Goal: Task Accomplishment & Management: Manage account settings

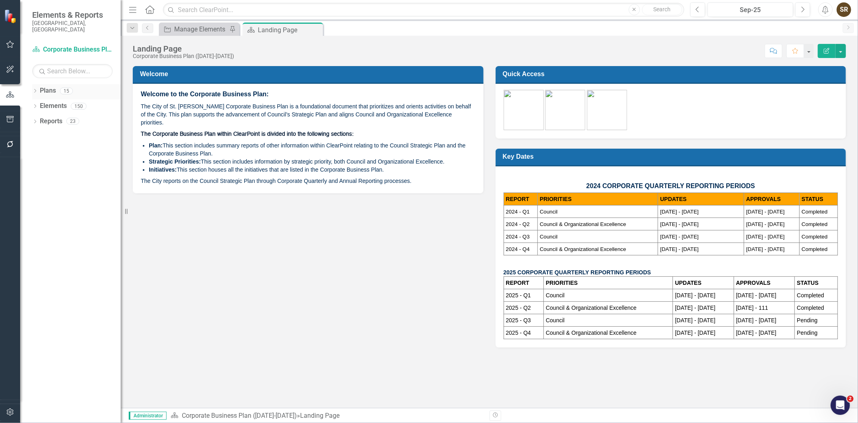
click at [36, 89] on icon "Dropdown" at bounding box center [35, 91] width 6 height 4
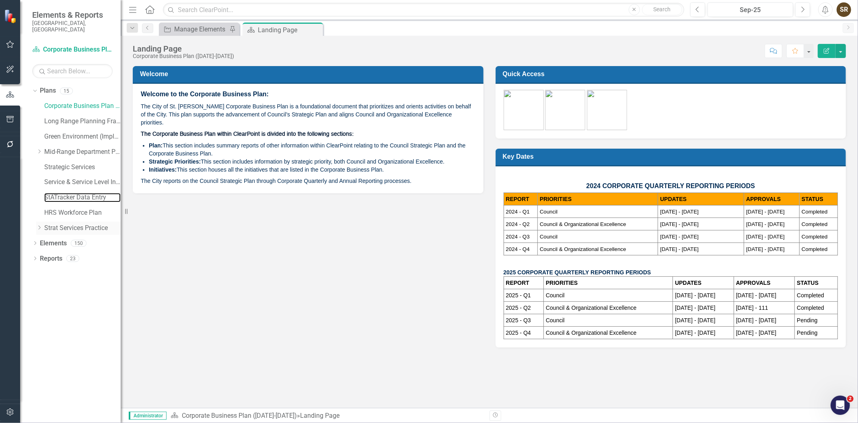
drag, startPoint x: 61, startPoint y: 186, endPoint x: 61, endPoint y: 218, distance: 31.4
click at [61, 193] on link "StATracker Data Entry" at bounding box center [82, 197] width 76 height 9
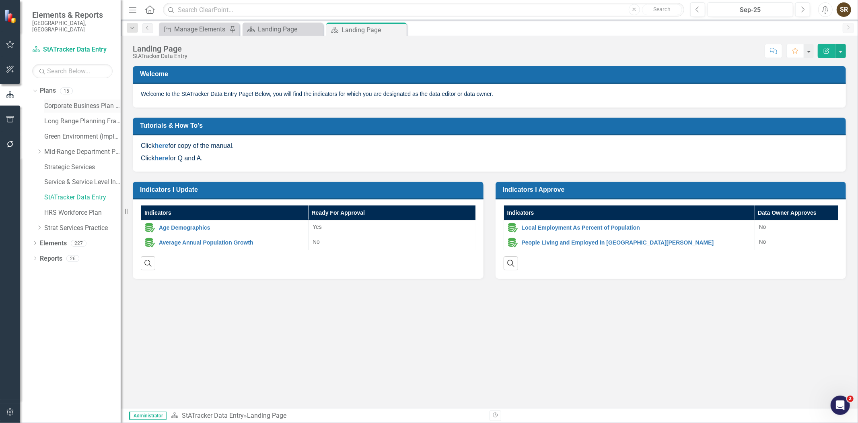
click at [89, 101] on link "Corporate Business Plan ([DATE]-[DATE])" at bounding box center [82, 105] width 76 height 9
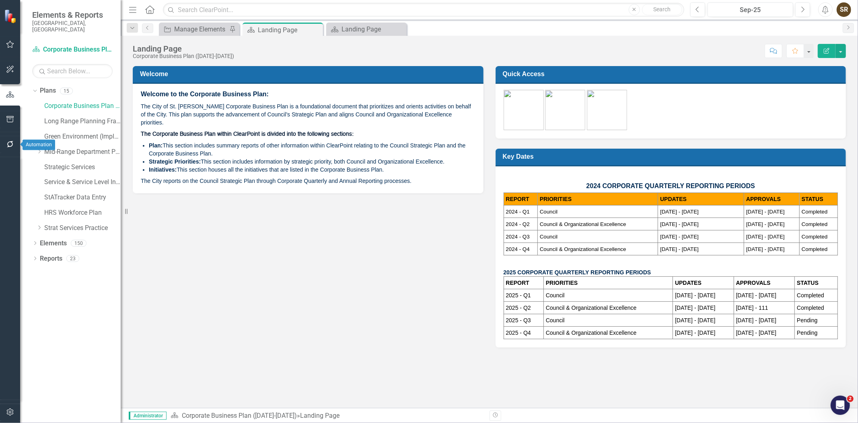
click at [12, 145] on icon "button" at bounding box center [10, 144] width 6 height 6
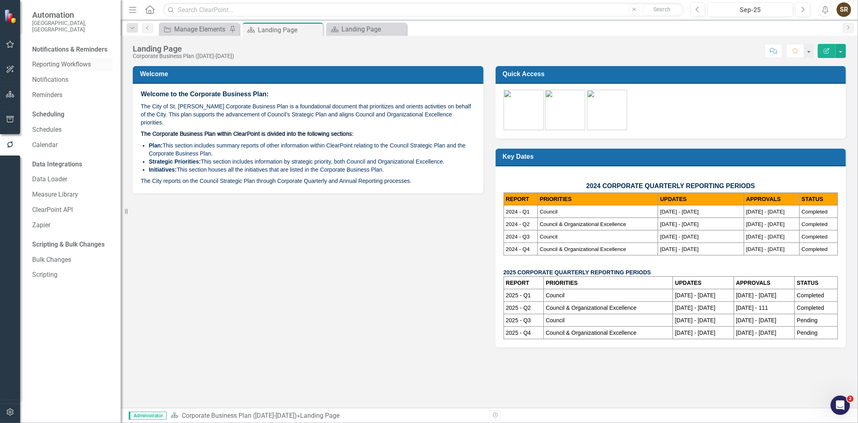
click at [73, 60] on link "Reporting Workflows" at bounding box center [72, 64] width 80 height 9
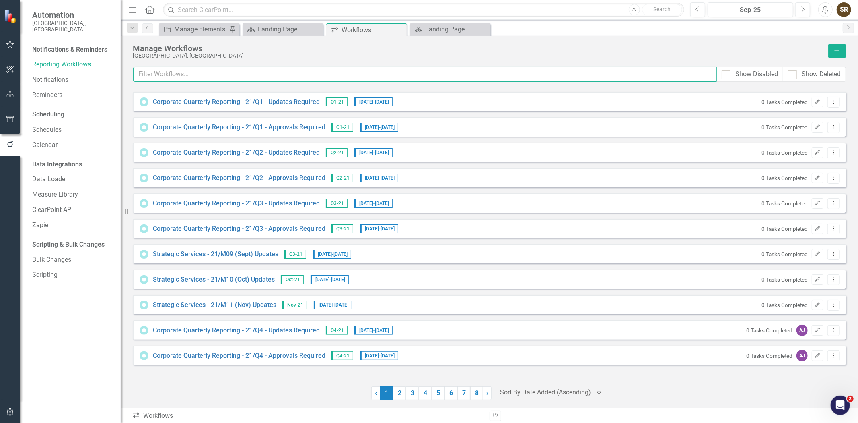
click at [178, 76] on input "text" at bounding box center [425, 74] width 584 height 15
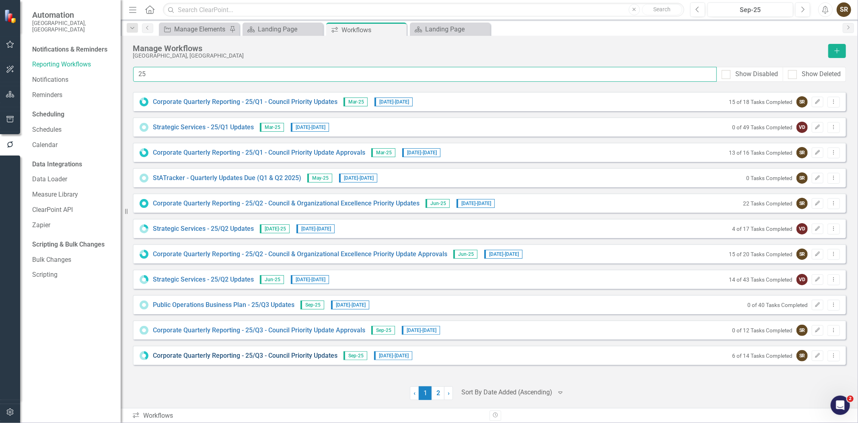
type input "25"
click at [240, 354] on link "Corporate Quarterly Reporting - 25/Q3 - Council Priority Updates" at bounding box center [245, 355] width 185 height 9
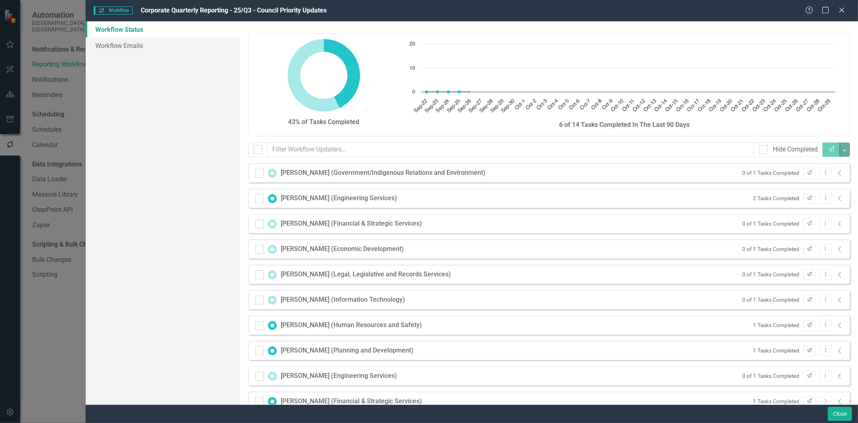
checkbox input "false"
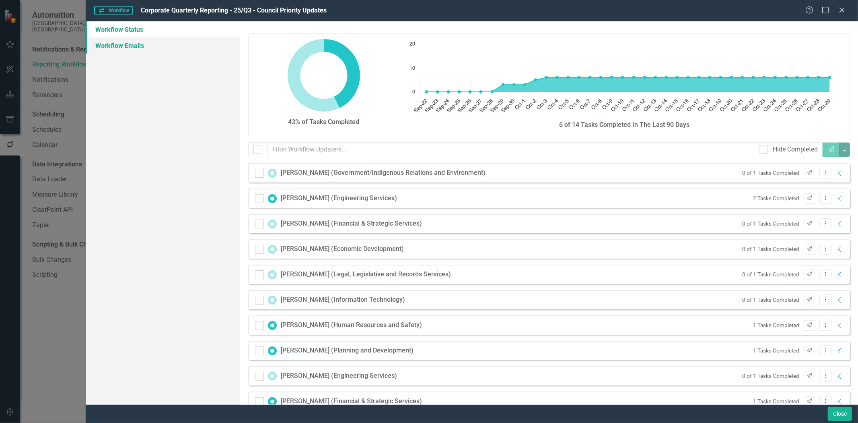
click at [133, 48] on link "Workflow Emails" at bounding box center [163, 45] width 155 height 16
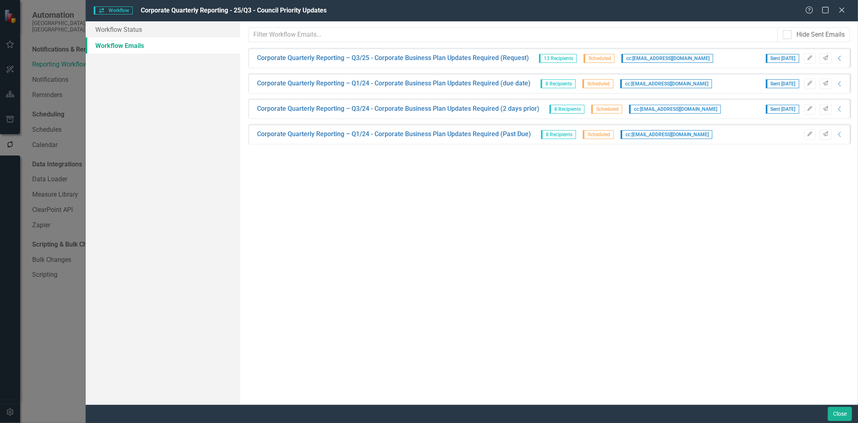
click at [141, 53] on link "Workflow Emails" at bounding box center [163, 45] width 155 height 16
click at [144, 31] on link "Workflow Status" at bounding box center [163, 29] width 155 height 16
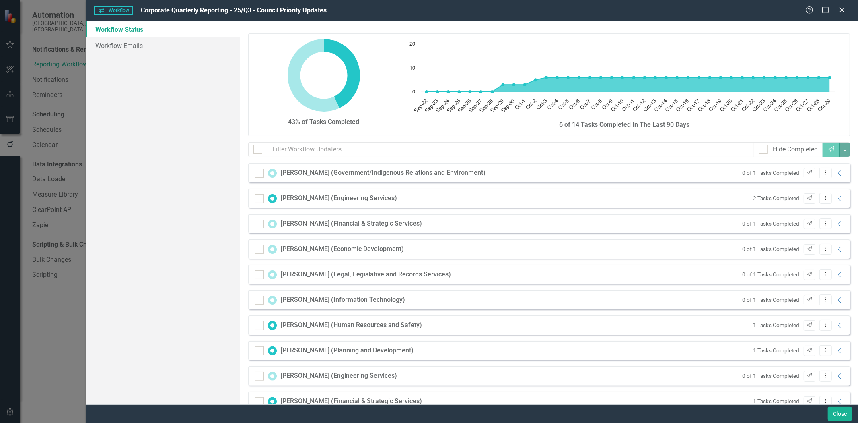
click at [177, 219] on div "Workflow Status Workflow Emails" at bounding box center [163, 212] width 155 height 383
click at [145, 49] on link "Workflow Emails" at bounding box center [163, 45] width 155 height 16
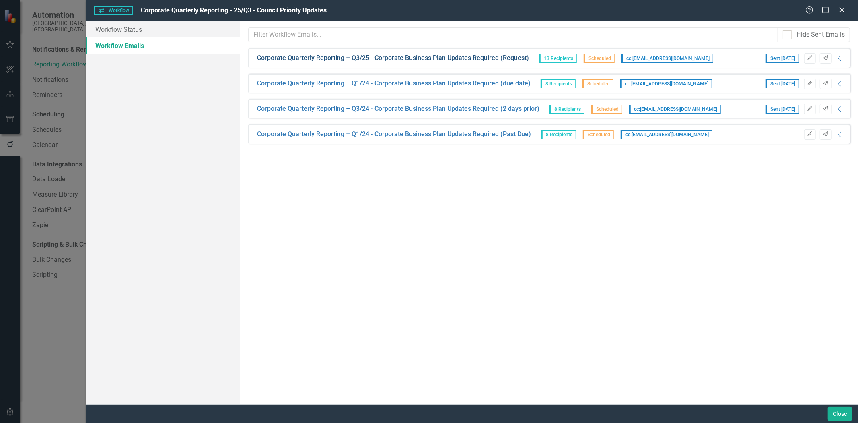
click at [478, 57] on link "Corporate Quarterly Reporting – Q3/25 - Corporate Business Plan Updates Require…" at bounding box center [393, 58] width 272 height 9
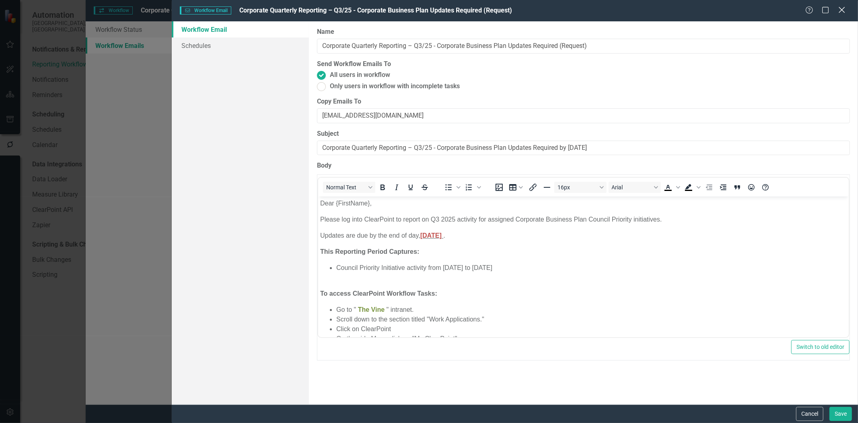
click at [841, 14] on icon "Close" at bounding box center [842, 10] width 10 height 8
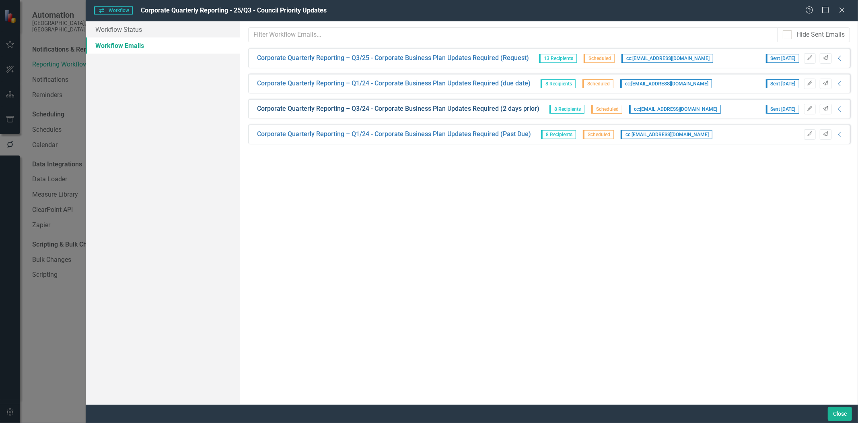
click at [519, 111] on link "Corporate Quarterly Reporting – Q3/24 - Corporate Business Plan Updates Require…" at bounding box center [398, 108] width 282 height 9
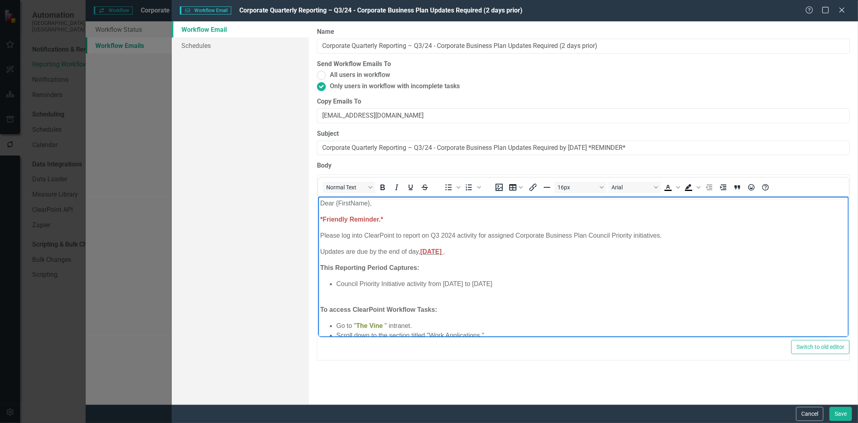
click at [456, 237] on p "Please log into ClearPoint to report on Q3 2024 activity for assigned Corporate…" at bounding box center [583, 236] width 527 height 10
click at [454, 236] on p "Please log into ClearPoint to report on Q3 2024 activity for assigned Corporate…" at bounding box center [583, 236] width 527 height 10
click at [430, 252] on span "Friday, October 04, 2024" at bounding box center [430, 251] width 21 height 7
click at [430, 252] on span "FriWednesday, October 04, 2024" at bounding box center [454, 251] width 68 height 7
click at [441, 253] on span "Wednesday, October 04, 2024" at bounding box center [430, 251] width 21 height 7
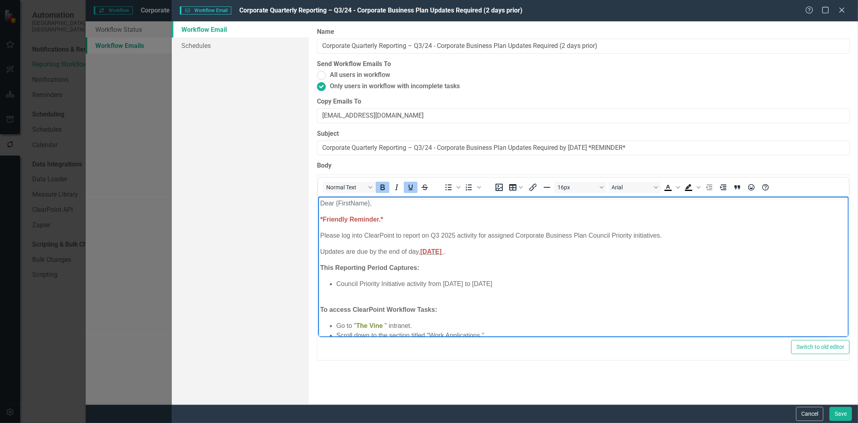
click at [441, 250] on span "Wednesday, October 08, 2024" at bounding box center [430, 251] width 21 height 7
click at [476, 284] on li "Council Priority Initiative activity from July 1, 2024 to September 30, 2024" at bounding box center [591, 284] width 511 height 10
click at [544, 283] on li "Council Priority Initiative activity from July 1, 2025 to September 30, 2024" at bounding box center [591, 284] width 511 height 10
click at [433, 47] on input "Corporate Quarterly Reporting – Q3/24 - Corporate Business Plan Updates Require…" at bounding box center [583, 46] width 533 height 15
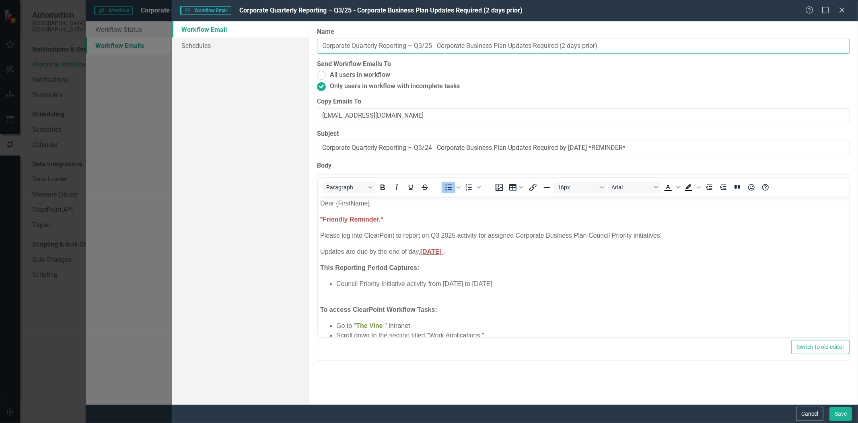
type input "Corporate Quarterly Reporting – Q3/25 - Corporate Business Plan Updates Require…"
click at [599, 148] on input "Corporate Quarterly Reporting – Q3/24 - Corporate Business Plan Updates Require…" at bounding box center [583, 147] width 533 height 15
click at [432, 147] on input "Corporate Quarterly Reporting – Q3/24 - Corporate Business Plan Updates Require…" at bounding box center [583, 147] width 533 height 15
click at [616, 149] on input "Corporate Quarterly Reporting – Q3/25 - Corporate Business Plan Updates Require…" at bounding box center [583, 147] width 533 height 15
type input "Corporate Quarterly Reporting – Q3/25 - Corporate Business Plan Updates Require…"
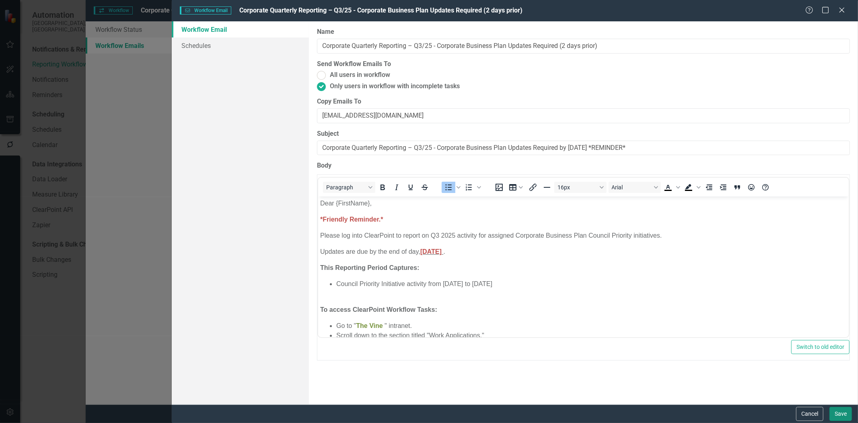
click at [838, 413] on button "Save" at bounding box center [841, 413] width 23 height 14
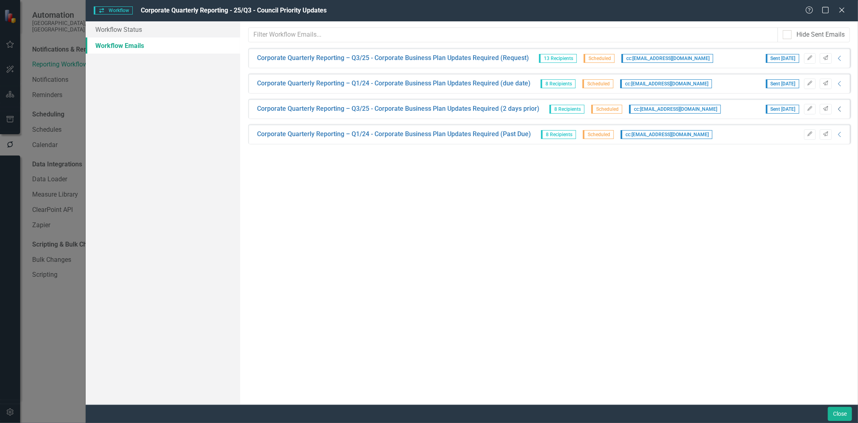
click at [839, 109] on icon "Collapse" at bounding box center [840, 109] width 8 height 6
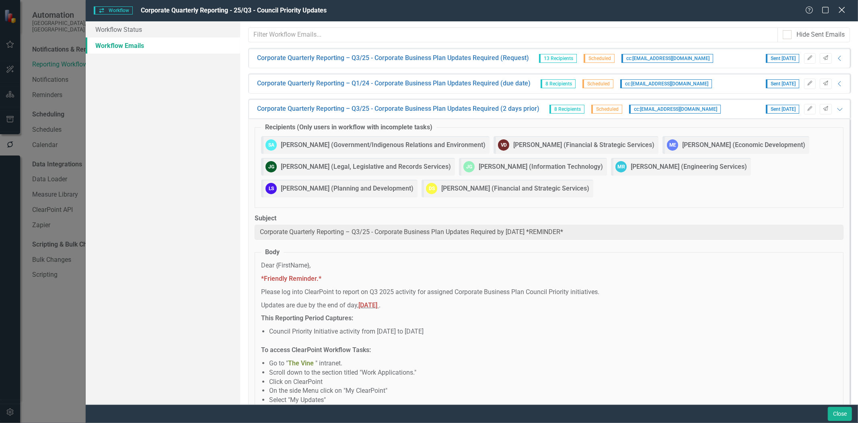
click at [840, 14] on icon "Close" at bounding box center [842, 10] width 10 height 8
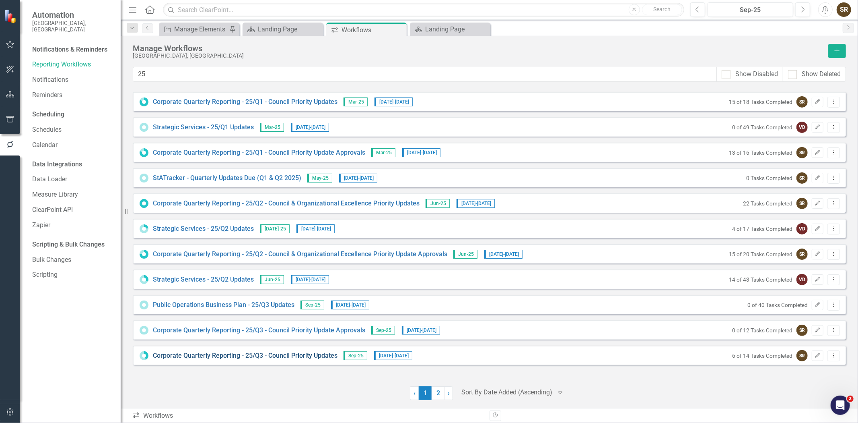
click at [312, 357] on link "Corporate Quarterly Reporting - 25/Q3 - Council Priority Updates" at bounding box center [245, 355] width 185 height 9
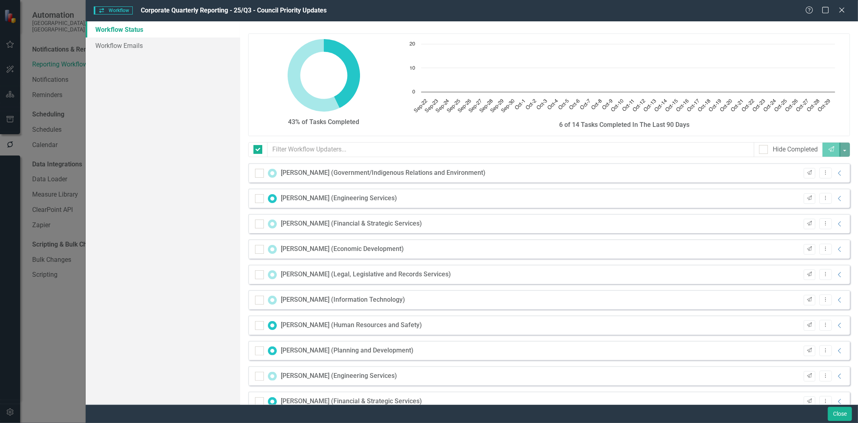
checkbox input "false"
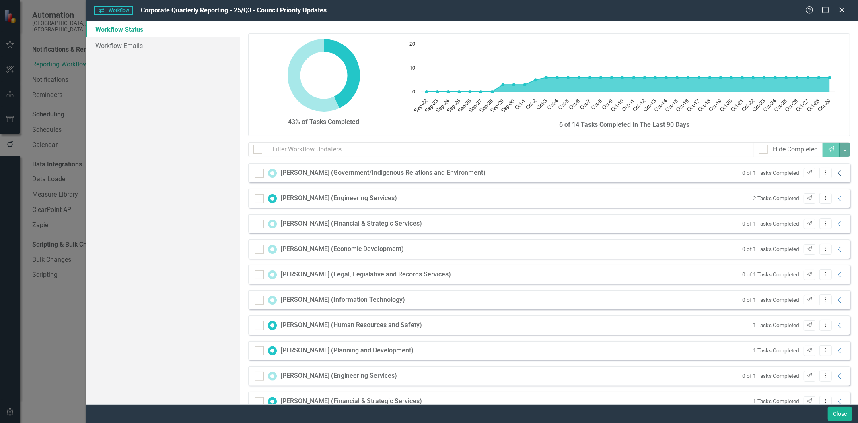
click at [838, 173] on icon at bounding box center [839, 172] width 3 height 5
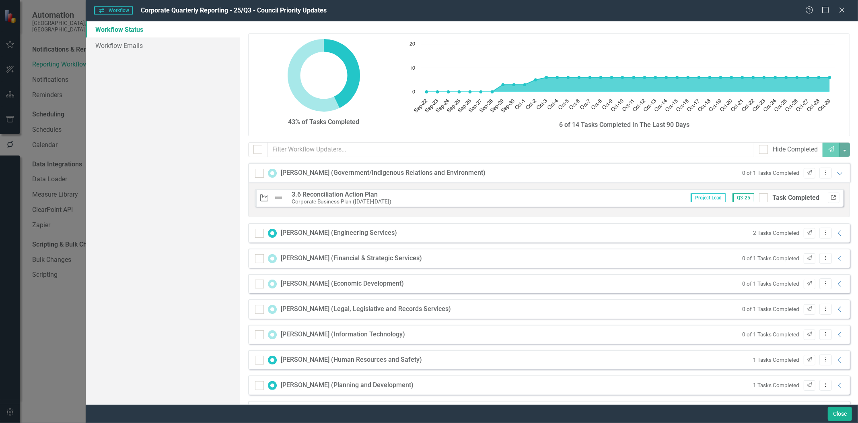
click at [831, 197] on icon "Link" at bounding box center [834, 197] width 6 height 5
click at [836, 258] on icon "Collapse" at bounding box center [840, 258] width 8 height 6
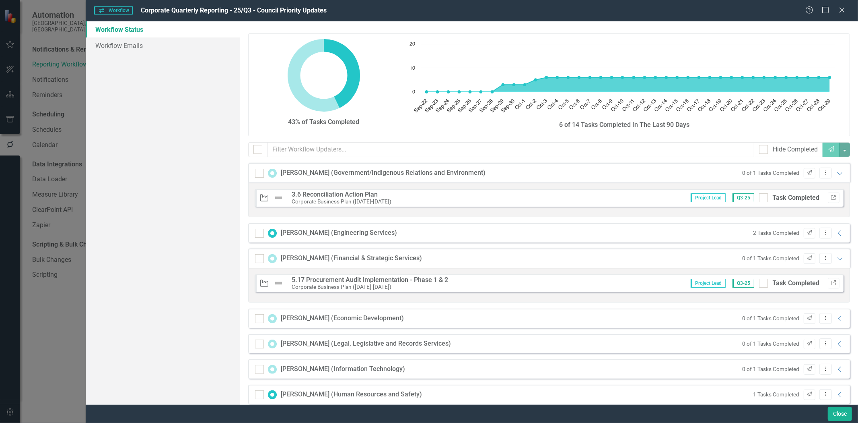
click at [831, 282] on icon "Link" at bounding box center [834, 282] width 6 height 5
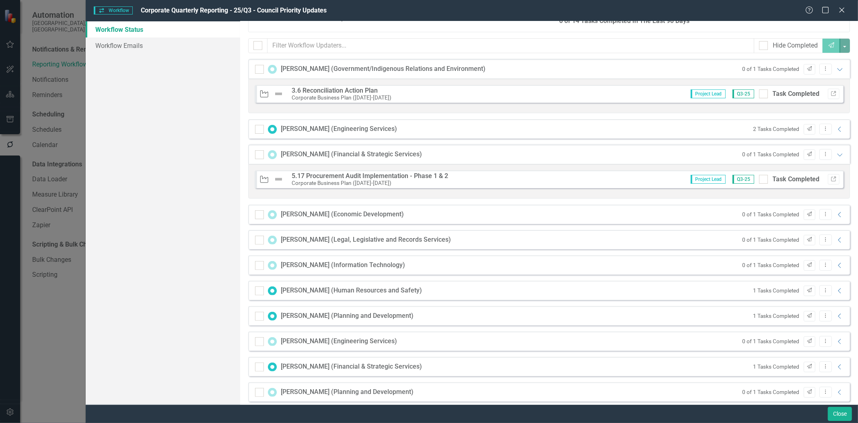
scroll to position [112, 0]
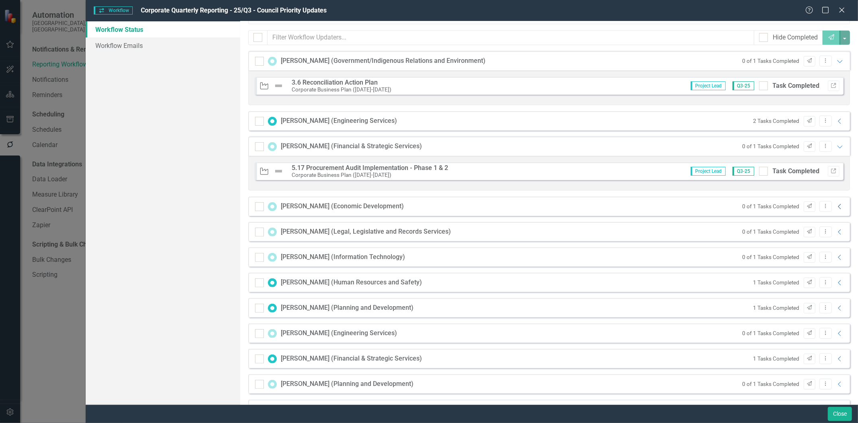
click at [836, 207] on icon "Collapse" at bounding box center [840, 206] width 8 height 6
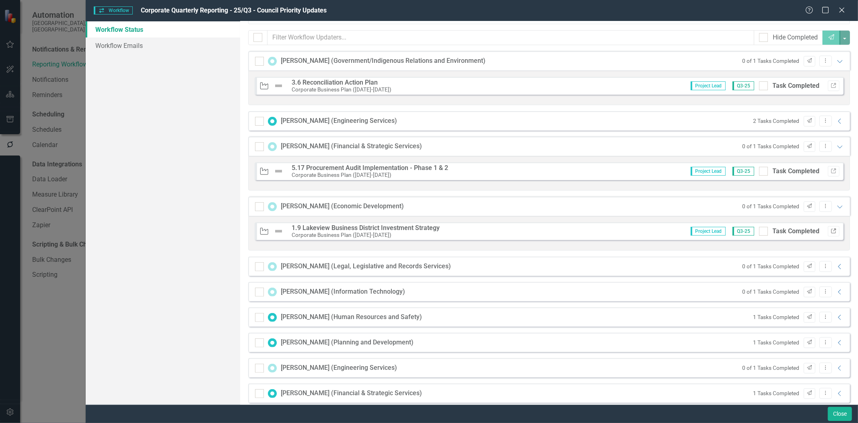
click at [831, 230] on icon "Link" at bounding box center [834, 231] width 6 height 5
click at [836, 264] on icon "Collapse" at bounding box center [840, 266] width 8 height 6
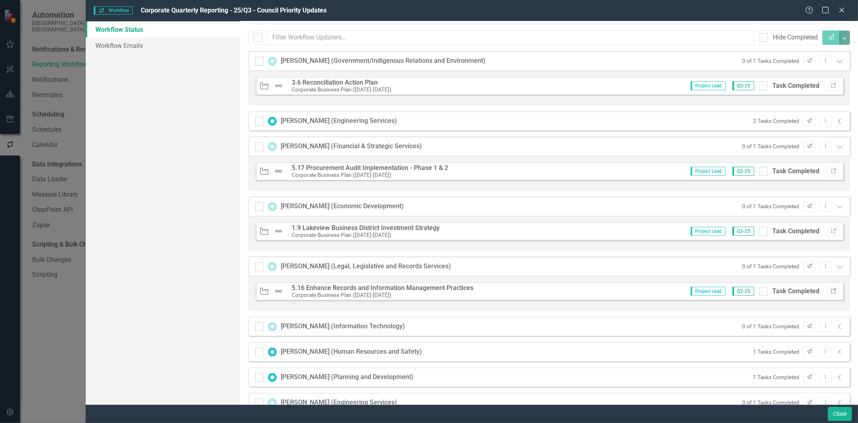
click at [831, 291] on icon "Link" at bounding box center [834, 291] width 6 height 5
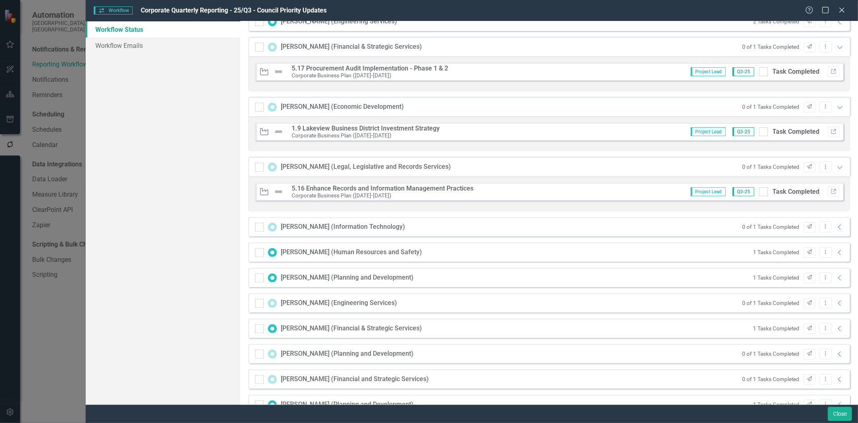
scroll to position [214, 0]
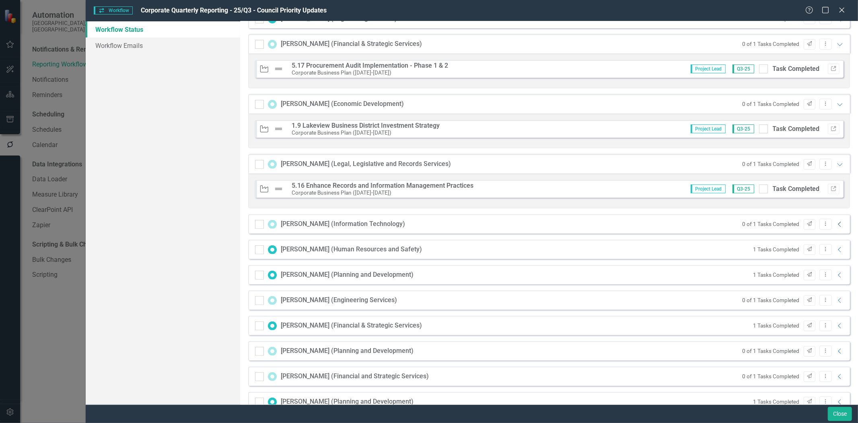
click at [836, 224] on icon "Collapse" at bounding box center [840, 224] width 8 height 6
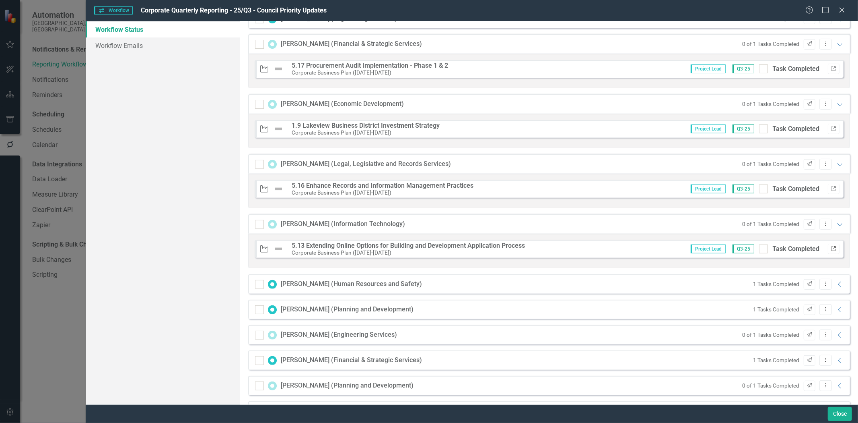
click at [831, 247] on icon "Link" at bounding box center [834, 248] width 6 height 5
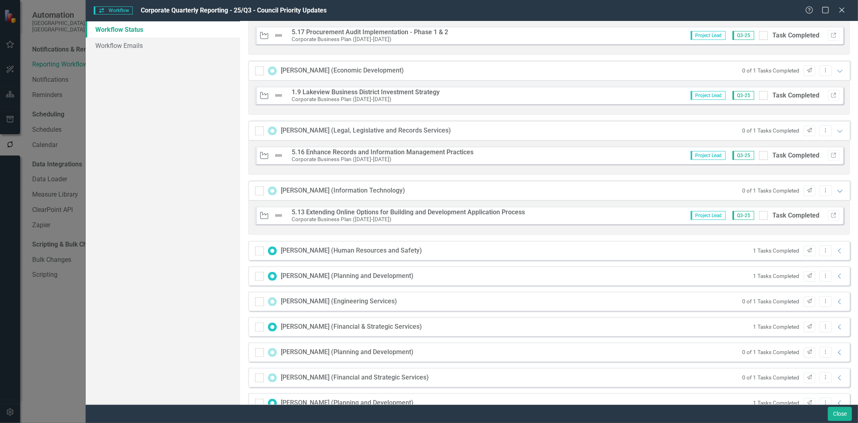
scroll to position [268, 0]
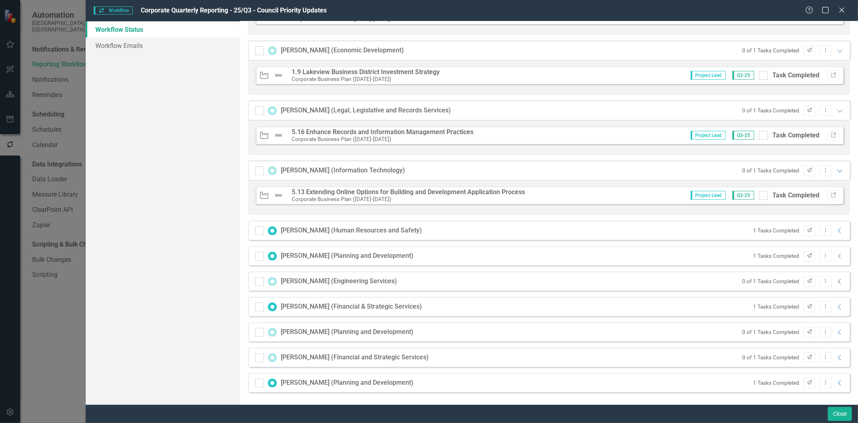
click at [836, 281] on icon "Collapse" at bounding box center [840, 281] width 8 height 6
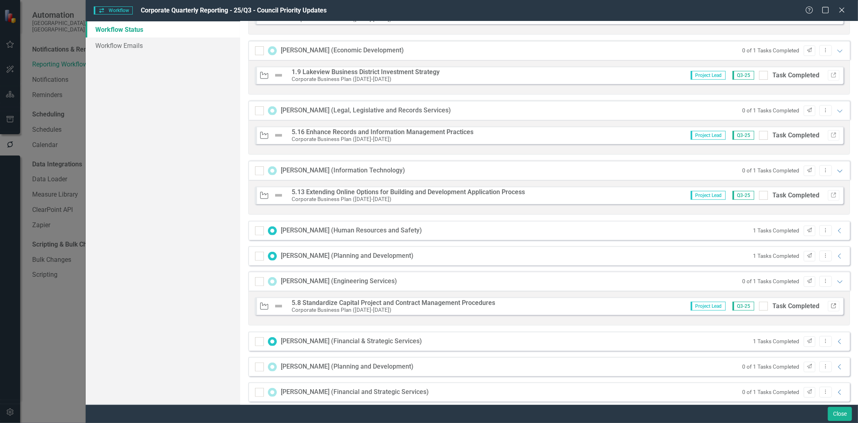
click at [831, 303] on icon "Link" at bounding box center [834, 305] width 6 height 5
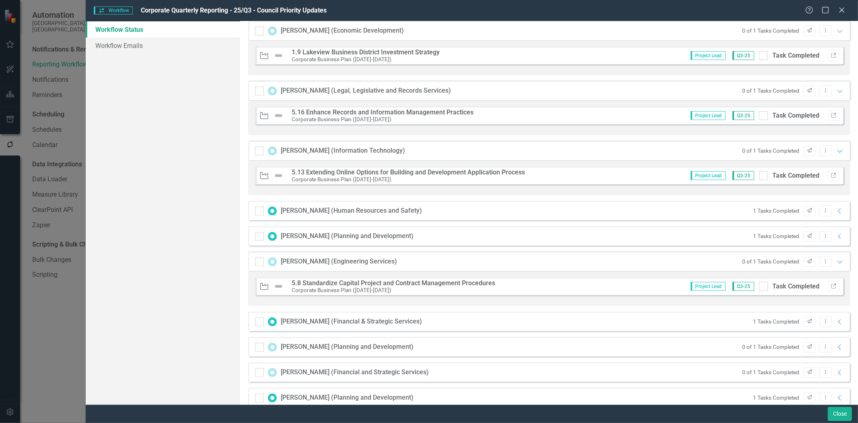
scroll to position [303, 0]
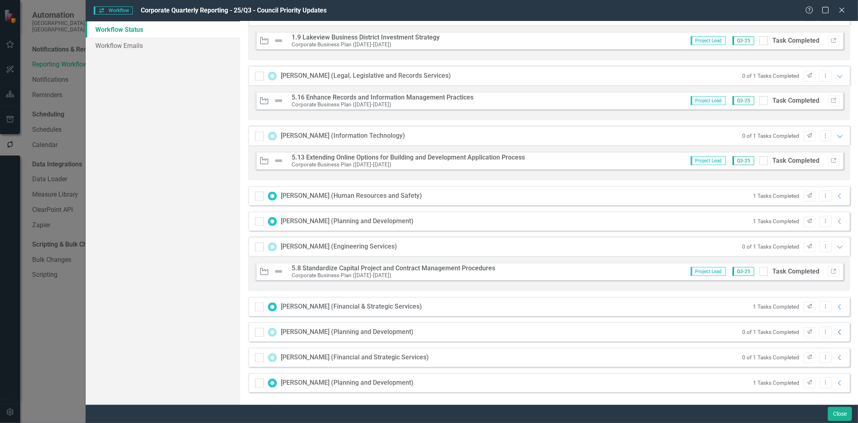
click at [836, 332] on icon "Collapse" at bounding box center [840, 332] width 8 height 6
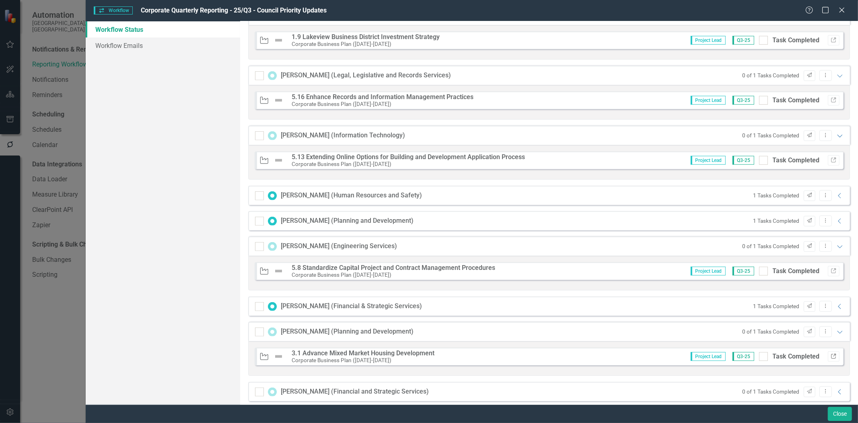
click at [831, 356] on icon "Link" at bounding box center [834, 356] width 6 height 5
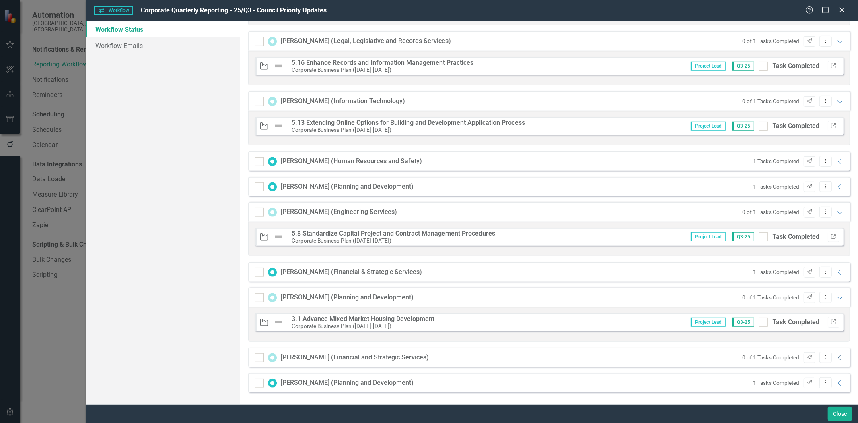
click at [836, 357] on icon "Collapse" at bounding box center [840, 357] width 8 height 6
click at [831, 381] on icon "Link" at bounding box center [834, 381] width 6 height 5
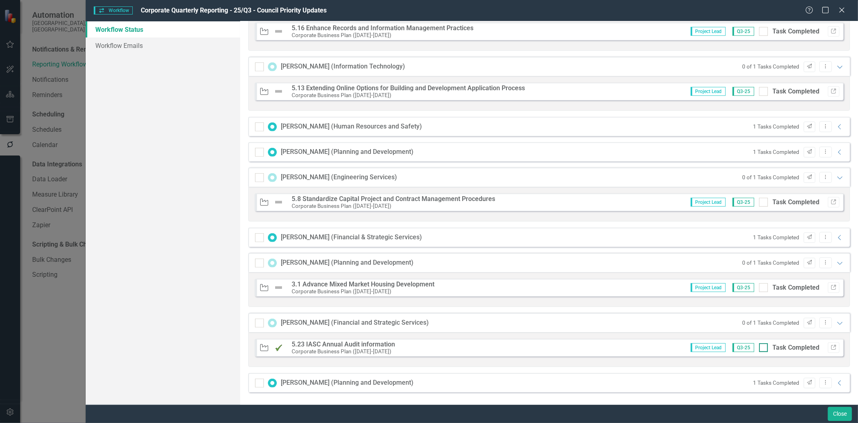
click at [759, 346] on input "Task Completed" at bounding box center [761, 345] width 5 height 5
checkbox input "true"
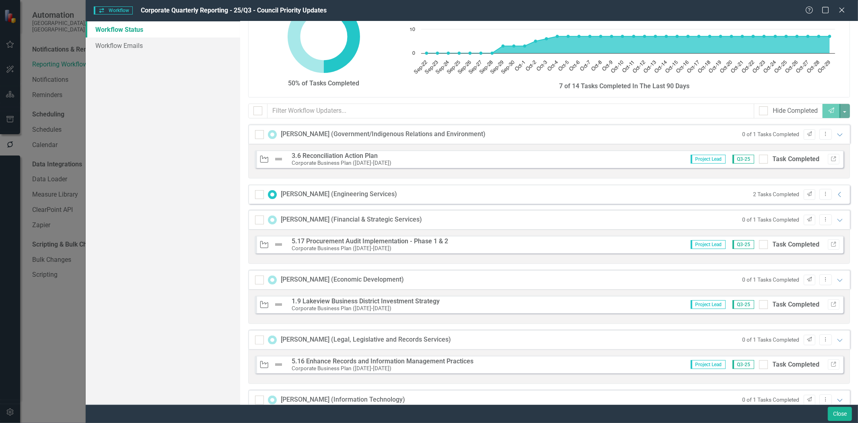
scroll to position [14, 0]
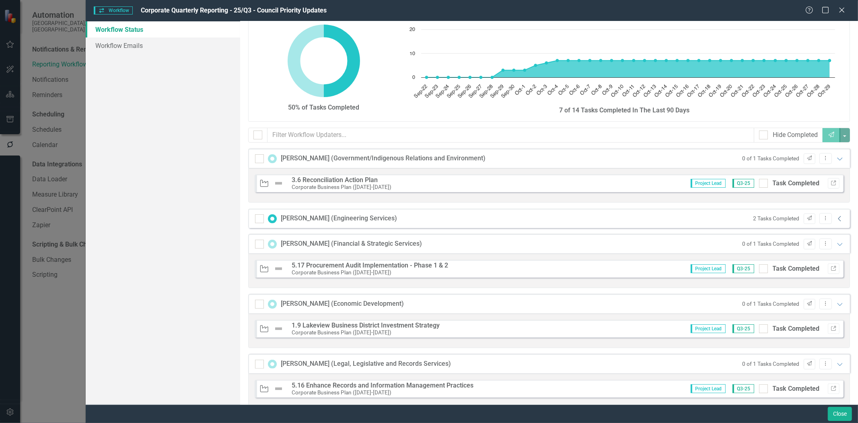
click at [838, 219] on icon at bounding box center [839, 218] width 3 height 5
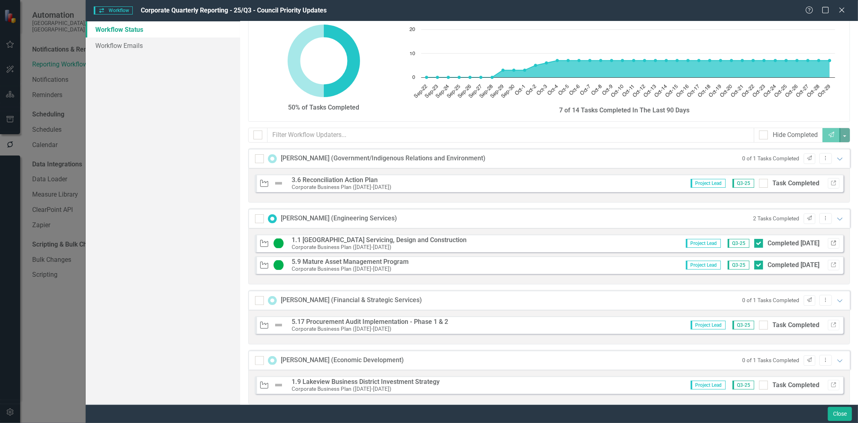
click at [831, 243] on icon "Link" at bounding box center [834, 243] width 6 height 5
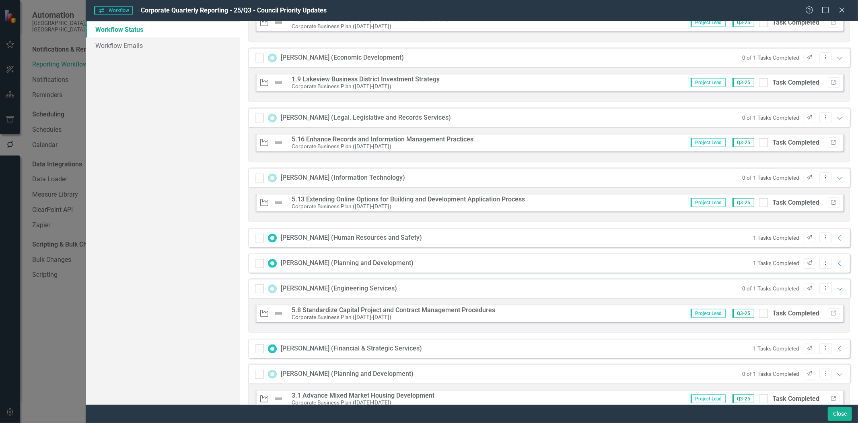
scroll to position [327, 0]
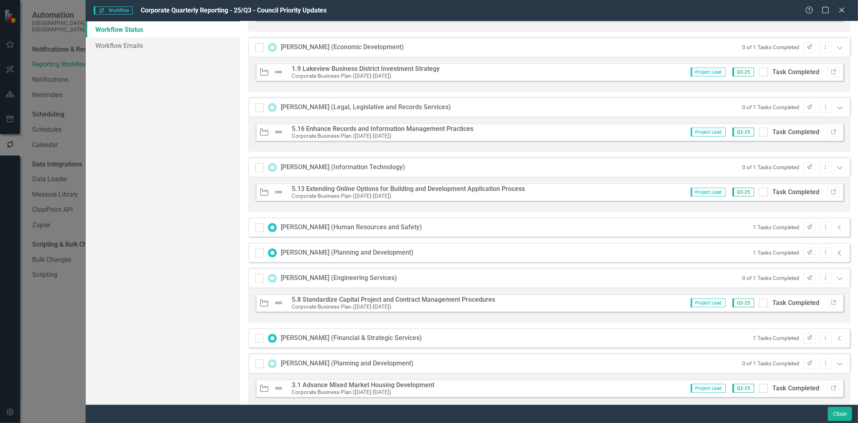
click at [838, 254] on icon at bounding box center [839, 252] width 3 height 5
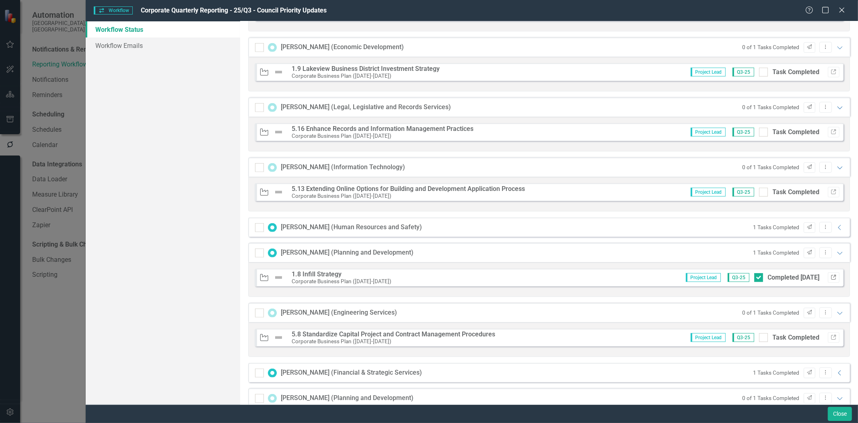
click at [831, 274] on button "Link" at bounding box center [834, 277] width 12 height 10
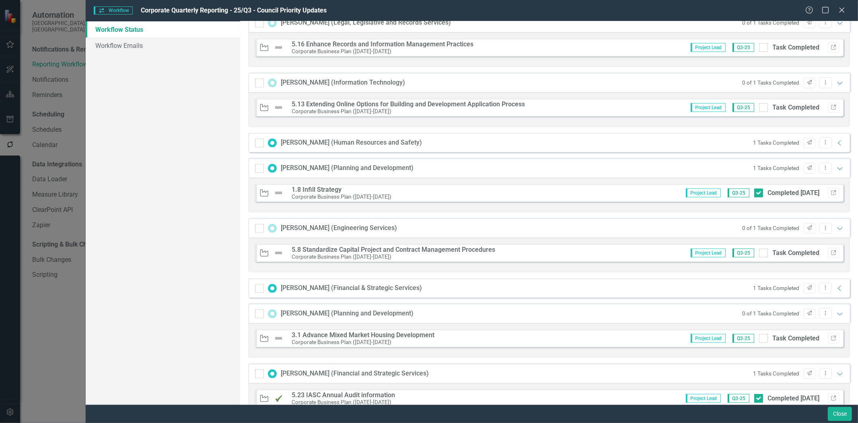
scroll to position [463, 0]
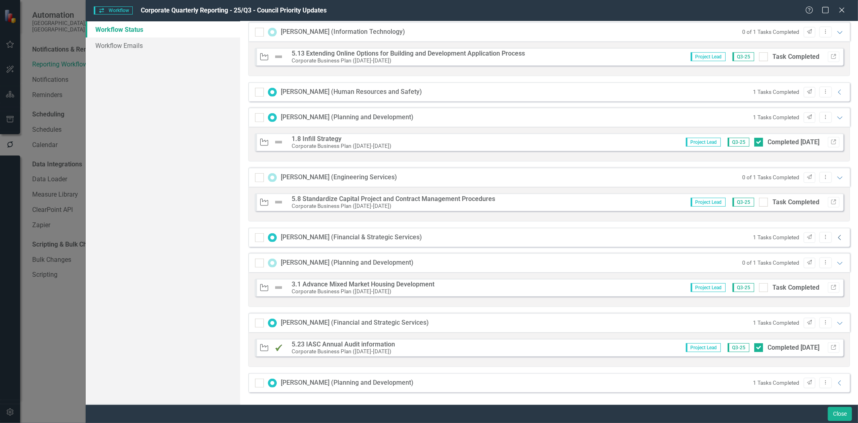
click at [836, 238] on icon "Collapse" at bounding box center [840, 237] width 8 height 6
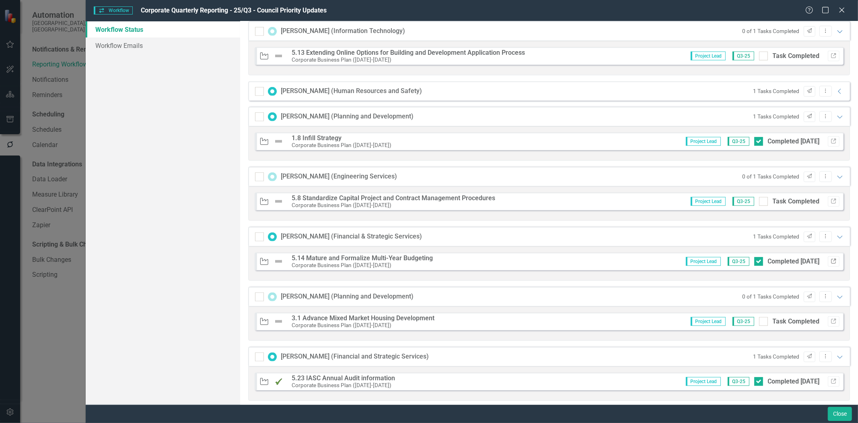
click at [832, 261] on button "Link" at bounding box center [834, 261] width 12 height 10
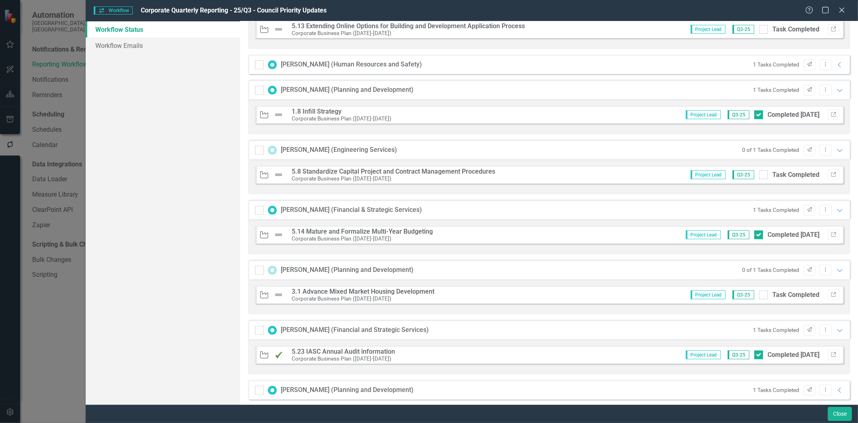
scroll to position [497, 0]
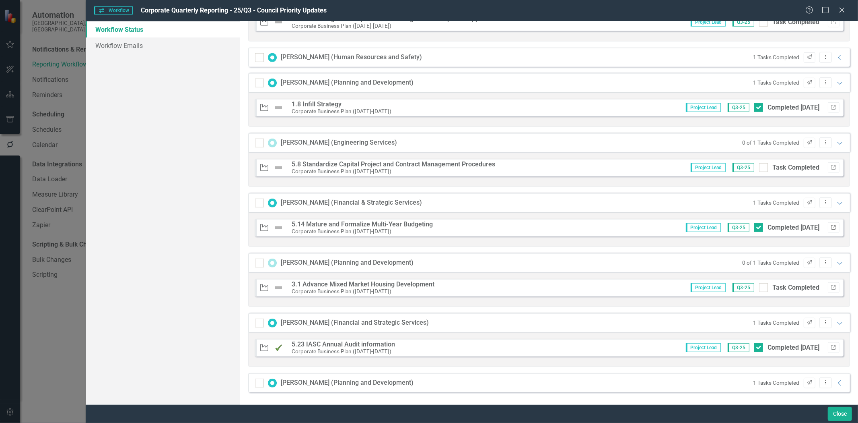
click at [831, 226] on icon "button" at bounding box center [833, 227] width 5 height 5
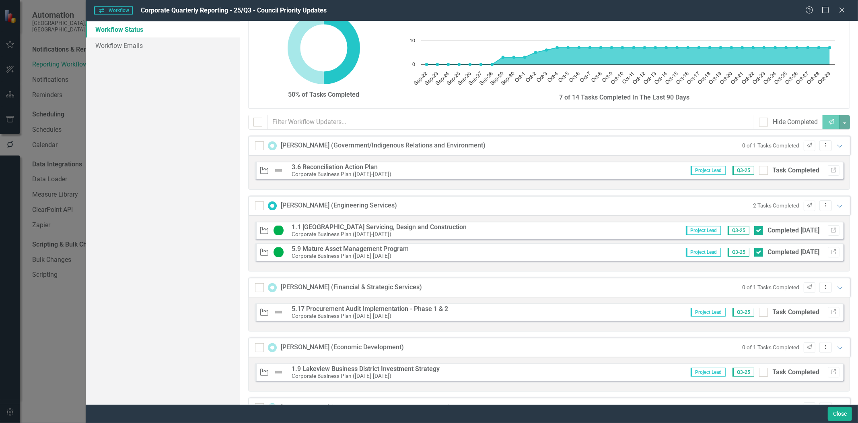
scroll to position [0, 0]
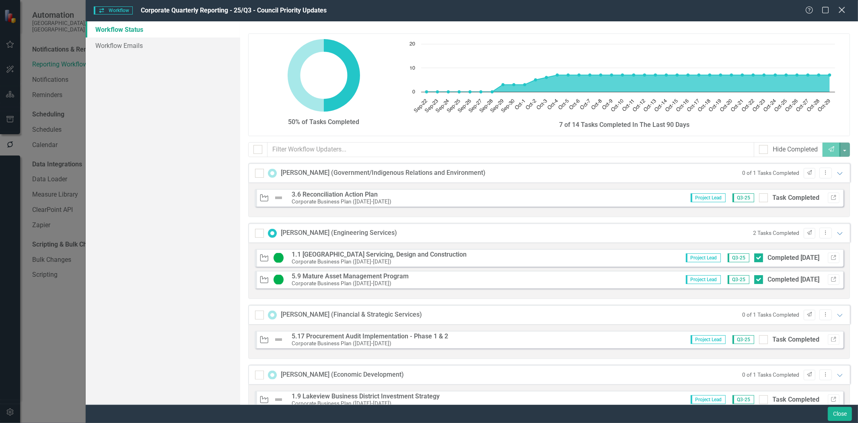
click at [840, 11] on icon "Close" at bounding box center [842, 10] width 10 height 8
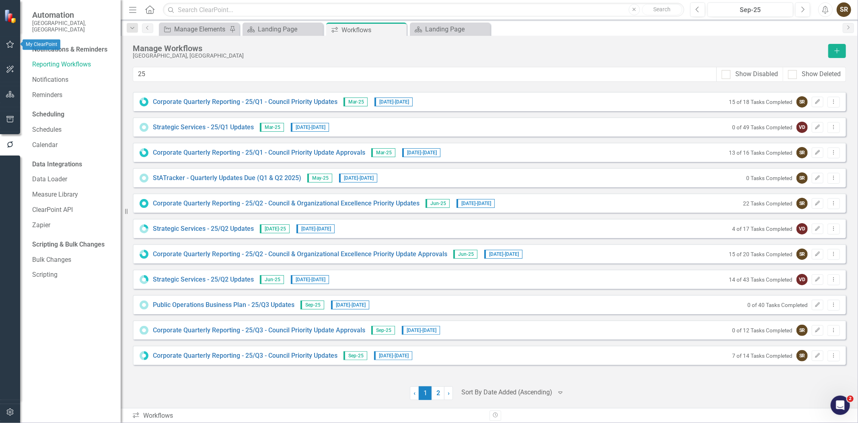
click at [11, 49] on button "button" at bounding box center [10, 44] width 18 height 17
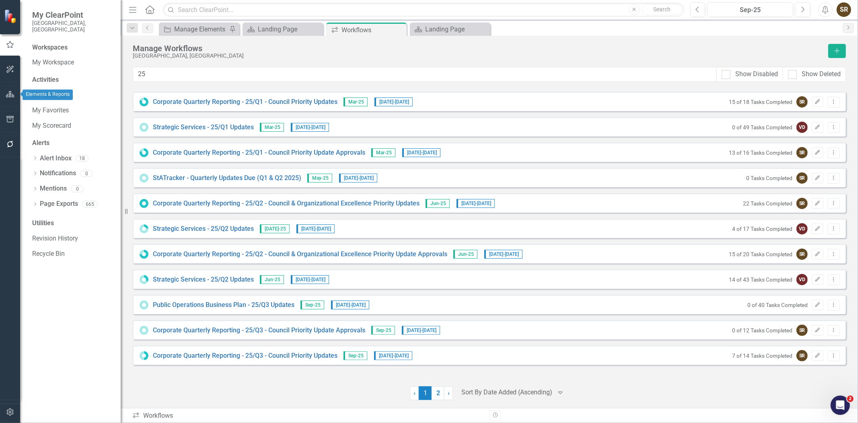
click at [11, 99] on button "button" at bounding box center [10, 94] width 18 height 17
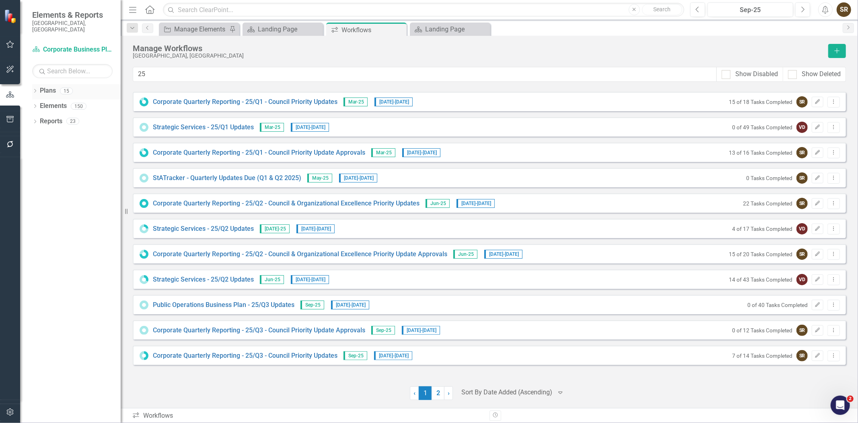
click at [34, 89] on div "Dropdown" at bounding box center [35, 92] width 6 height 7
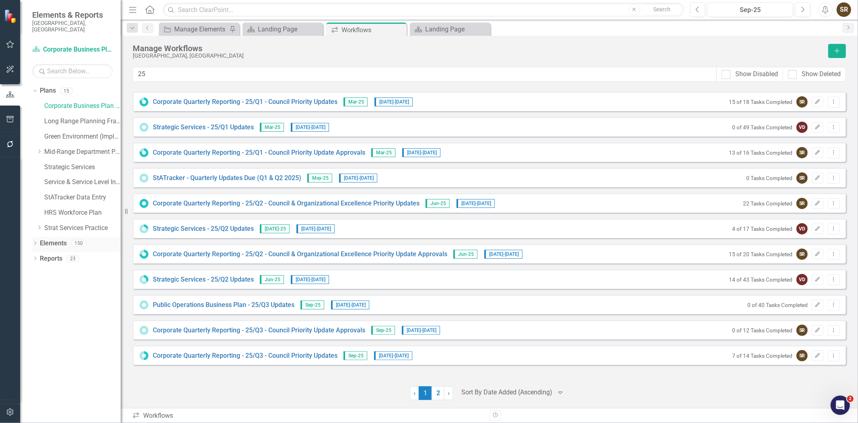
click at [34, 241] on icon "Dropdown" at bounding box center [35, 243] width 6 height 4
click at [57, 193] on link "StATracker Data Entry" at bounding box center [82, 197] width 76 height 9
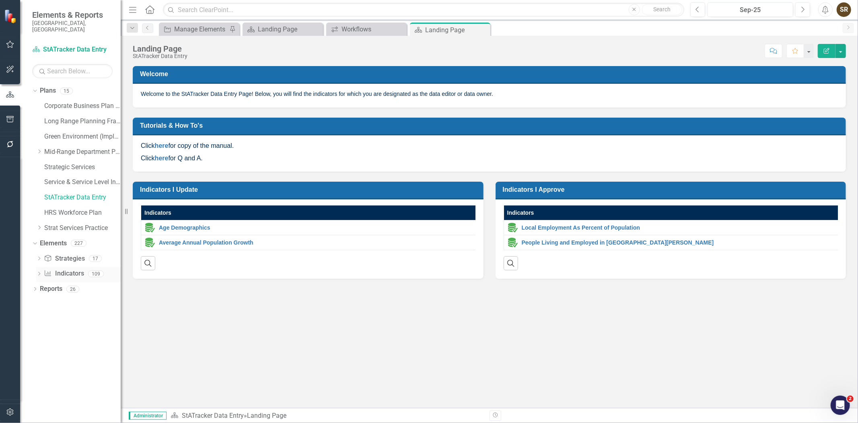
click at [58, 269] on link "Indicator Indicators" at bounding box center [64, 273] width 40 height 9
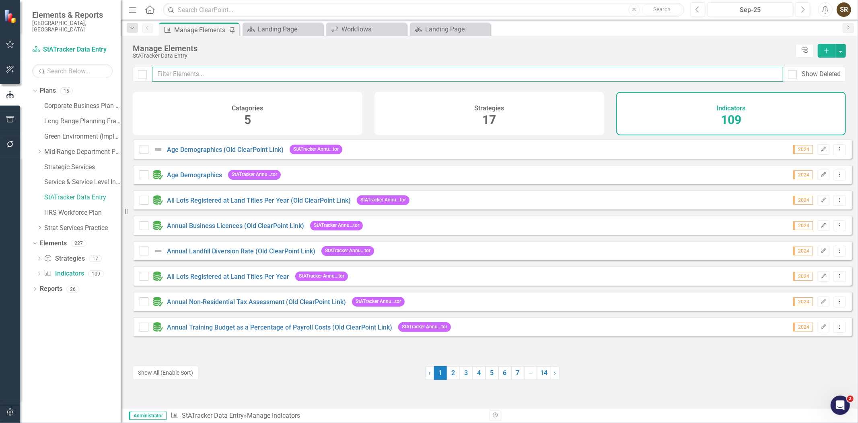
click at [192, 77] on input "text" at bounding box center [467, 74] width 631 height 15
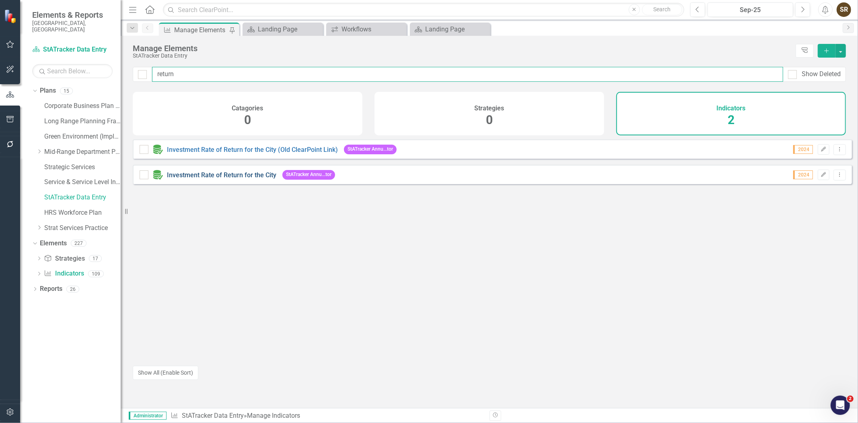
type input "return"
click at [237, 179] on link "Investment Rate of Return for the City" at bounding box center [221, 175] width 109 height 8
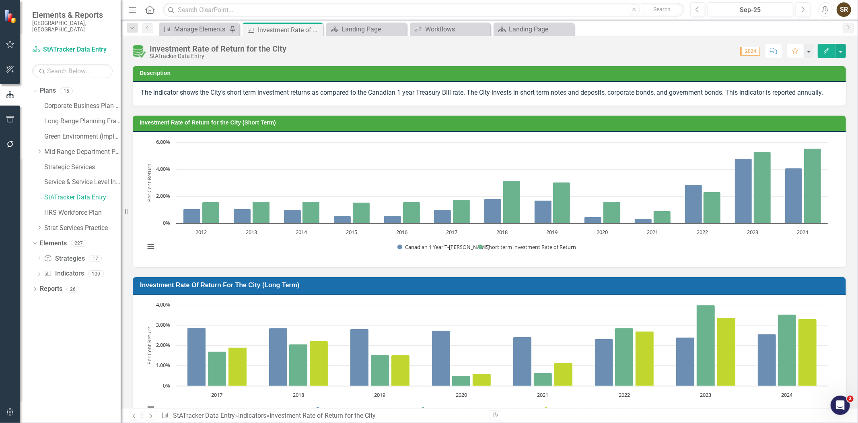
click at [391, 124] on h3 "Investment Rate of Return for the City (Short Term)" at bounding box center [491, 123] width 703 height 6
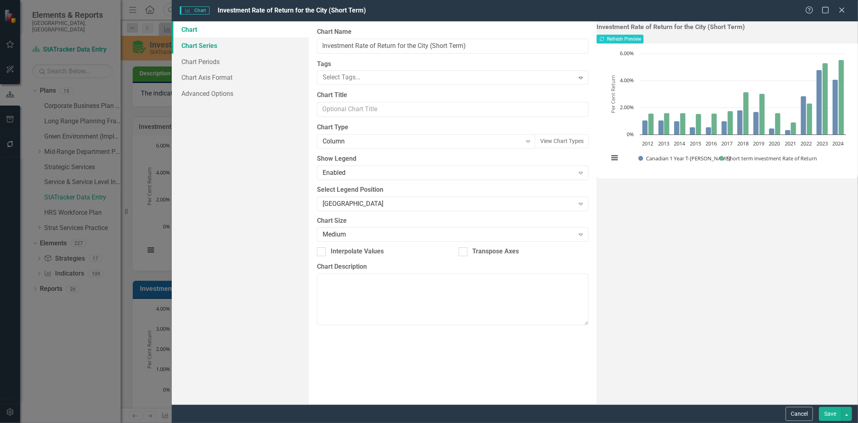
click at [207, 47] on link "Chart Series" at bounding box center [240, 45] width 137 height 16
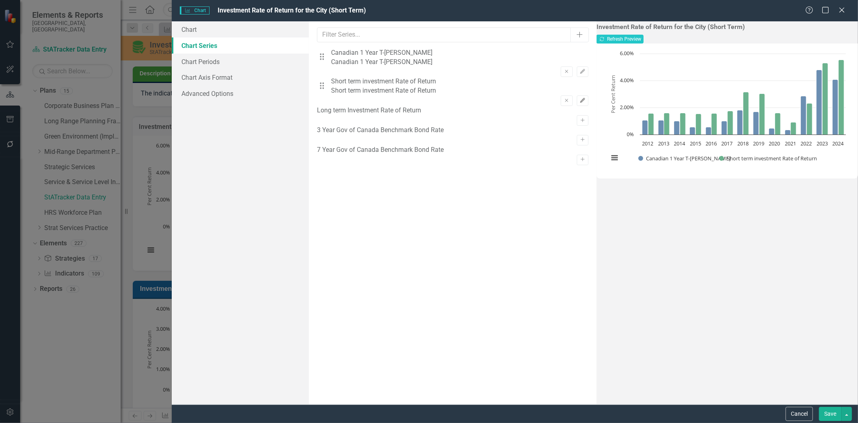
click at [580, 98] on icon "Edit" at bounding box center [583, 100] width 6 height 5
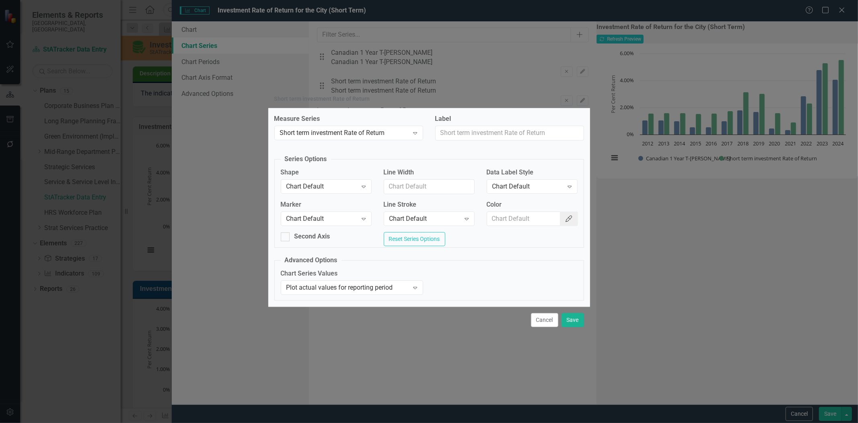
click at [565, 217] on icon "Color Picker" at bounding box center [569, 218] width 8 height 6
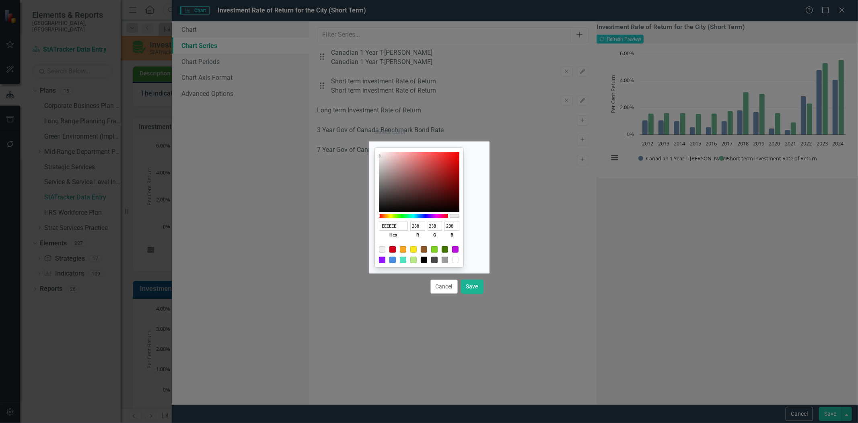
drag, startPoint x: 411, startPoint y: 225, endPoint x: 385, endPoint y: 225, distance: 26.2
click at [385, 225] on div "EEEEEE hex 238 r 238 g 238 b 100 a" at bounding box center [419, 207] width 89 height 119
paste input "#4aa942"
type input "#4aa942"
type input "74"
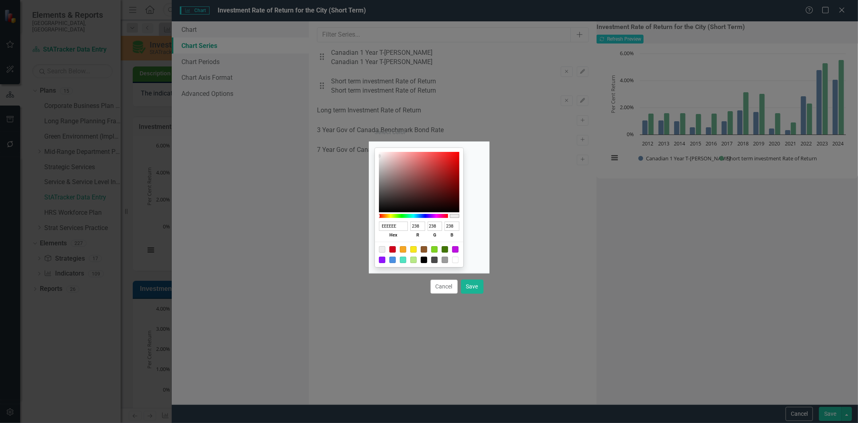
type input "169"
type input "66"
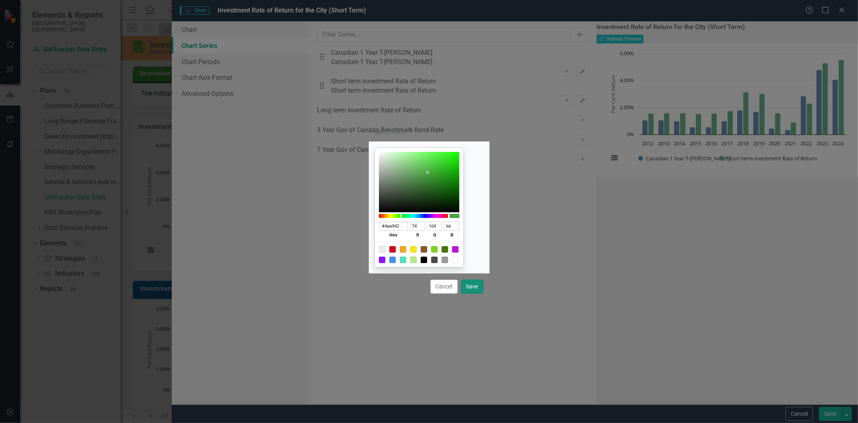
type input "4AA942"
click at [472, 287] on button "Save" at bounding box center [472, 286] width 23 height 14
type input "#4aa942"
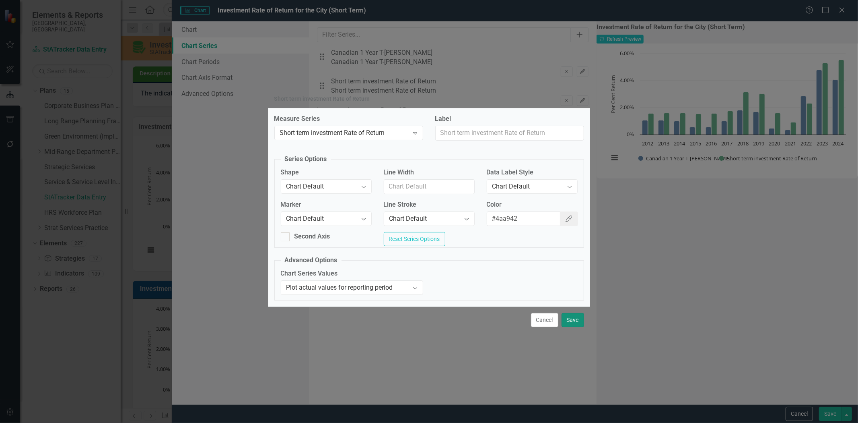
click at [569, 323] on button "Save" at bounding box center [573, 320] width 23 height 14
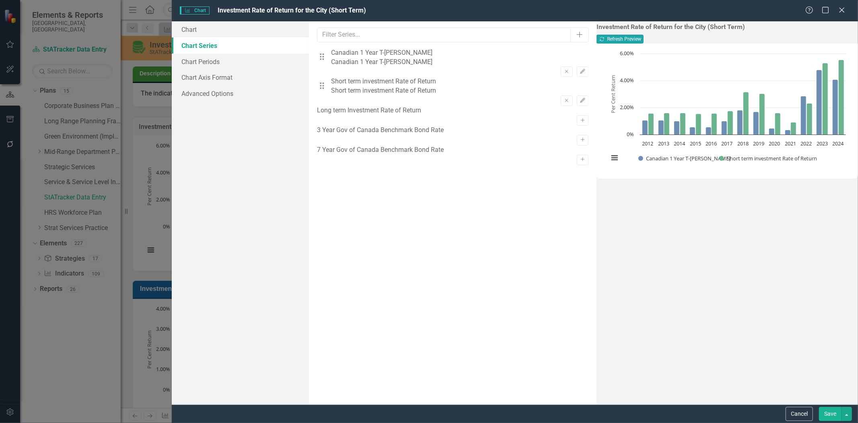
click at [644, 38] on button "Recalculate Refresh Preview" at bounding box center [620, 39] width 47 height 9
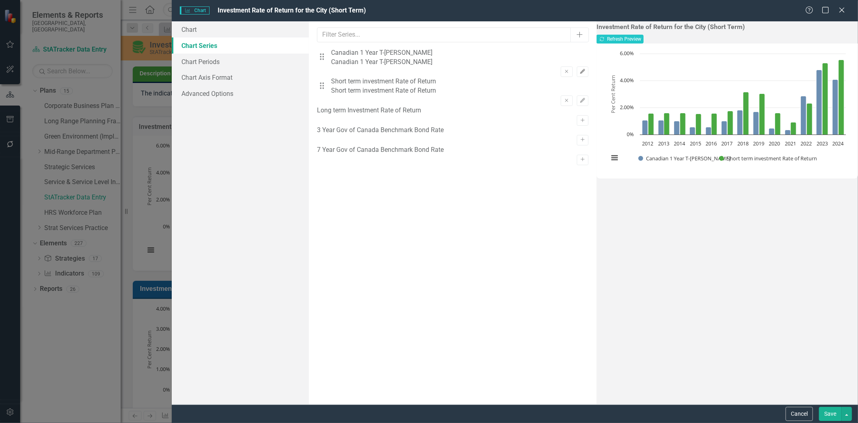
click at [580, 69] on icon "button" at bounding box center [582, 71] width 5 height 5
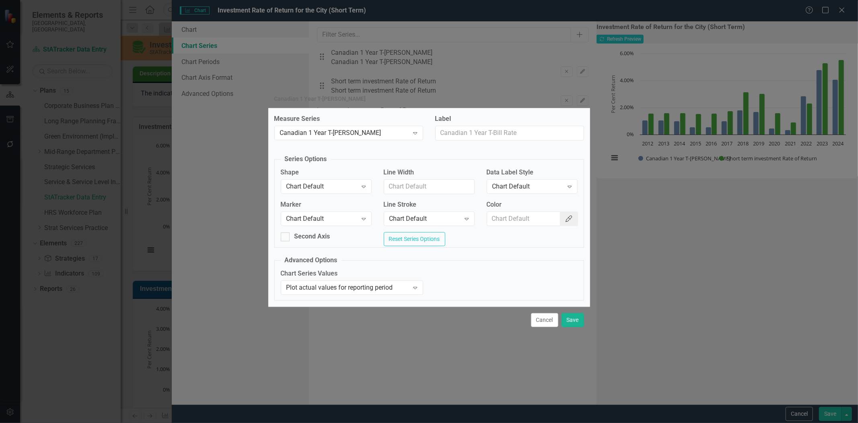
click at [569, 218] on icon "Color Picker" at bounding box center [569, 218] width 8 height 6
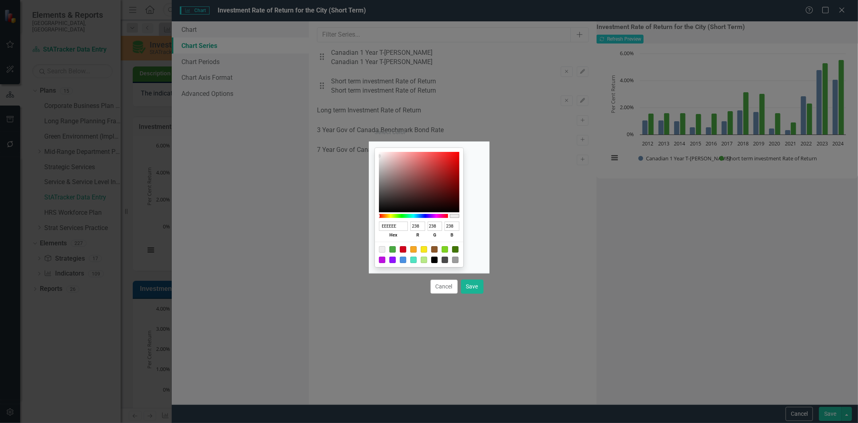
click at [399, 226] on input "EEEEEE" at bounding box center [393, 225] width 29 height 9
paste input "#002b54"
type input "#002b54"
type input "0"
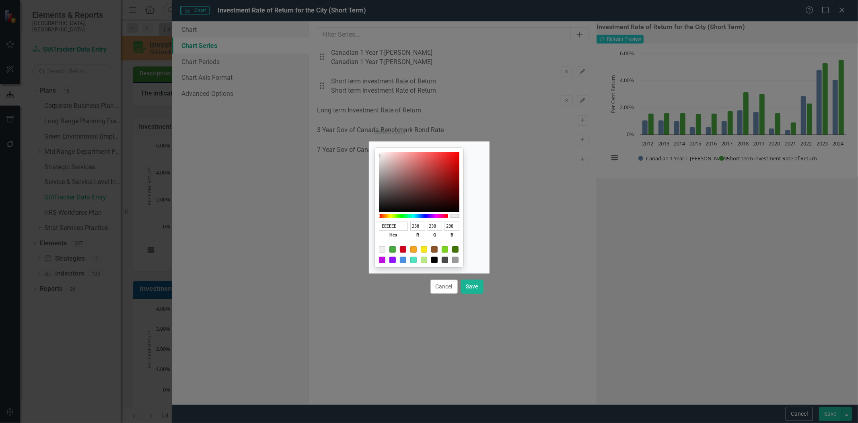
type input "43"
type input "84"
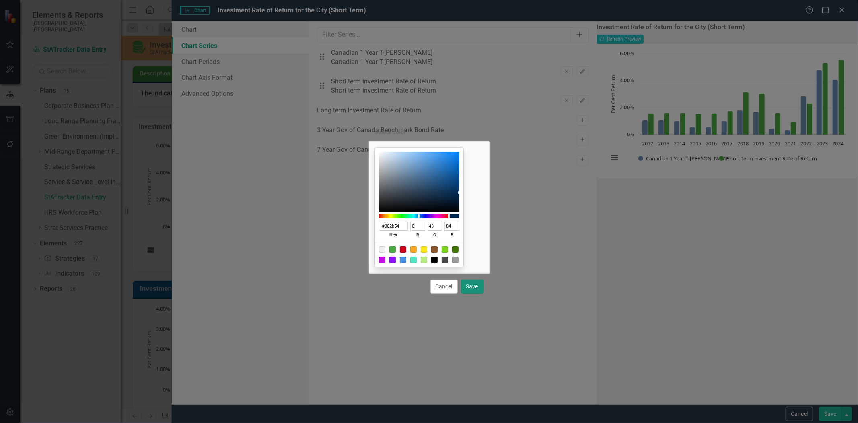
type input "002B54"
click at [472, 288] on button "Save" at bounding box center [472, 286] width 23 height 14
type input "#002b54"
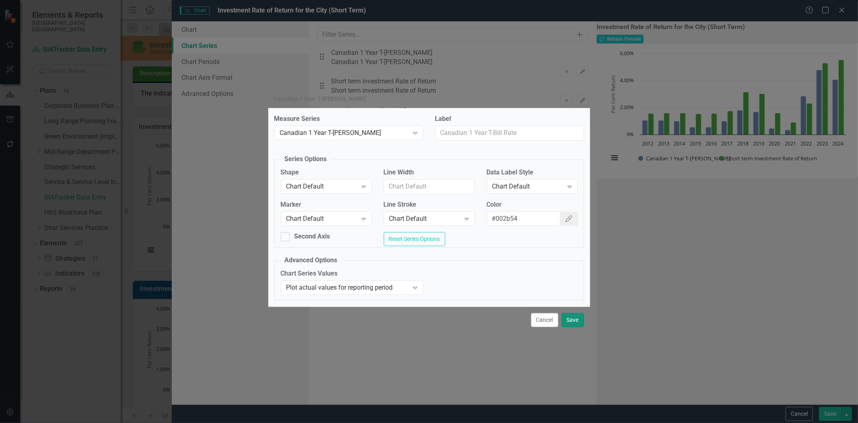
click at [566, 323] on button "Save" at bounding box center [573, 320] width 23 height 14
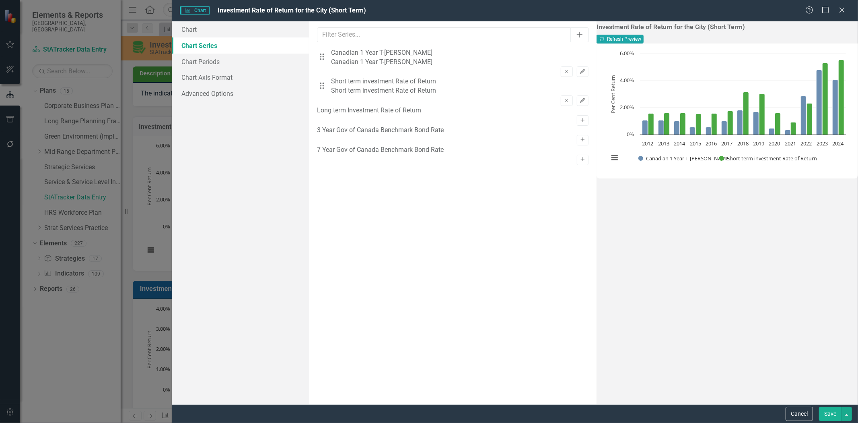
click at [644, 41] on button "Recalculate Refresh Preview" at bounding box center [620, 39] width 47 height 9
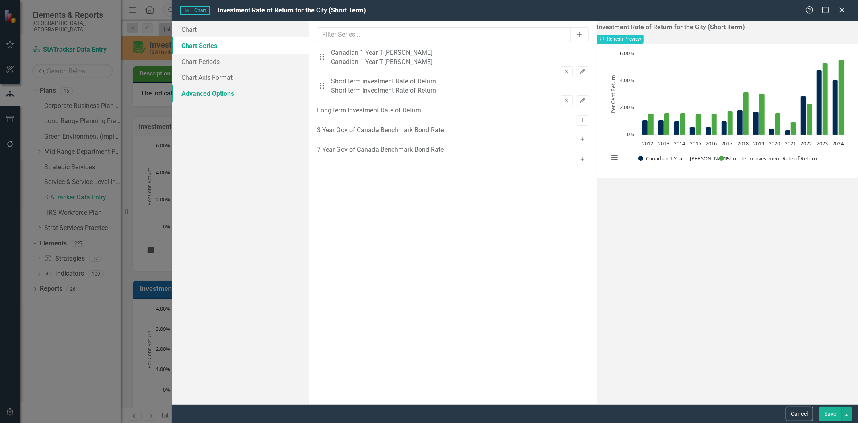
click at [228, 95] on link "Advanced Options" at bounding box center [240, 93] width 137 height 16
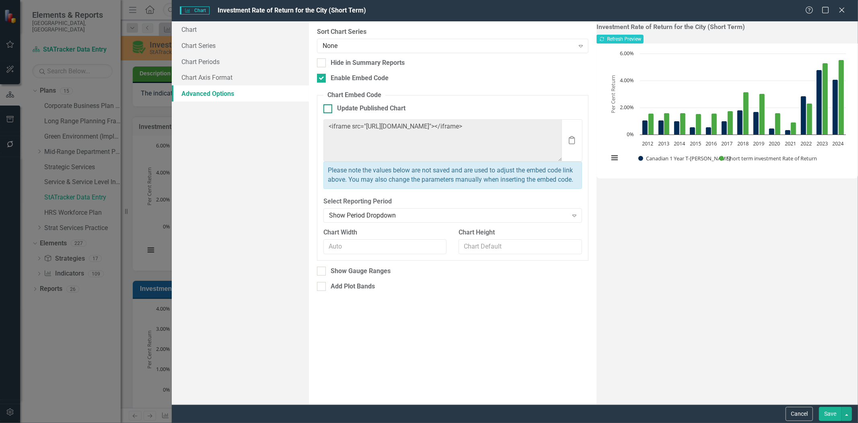
click at [328, 111] on div at bounding box center [328, 108] width 9 height 9
click at [328, 109] on input "Update Published Chart" at bounding box center [326, 106] width 5 height 5
checkbox input "true"
click at [828, 416] on button "Save" at bounding box center [830, 413] width 23 height 14
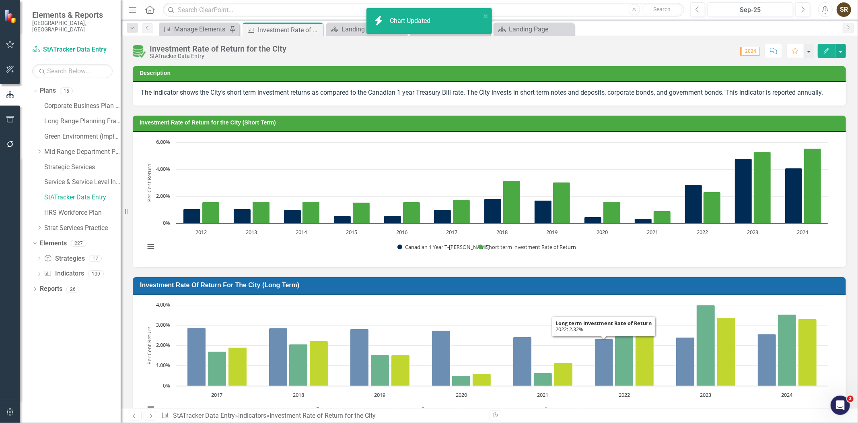
click at [522, 292] on div "Investment Rate of Return for the City (Long Term)" at bounding box center [489, 286] width 713 height 18
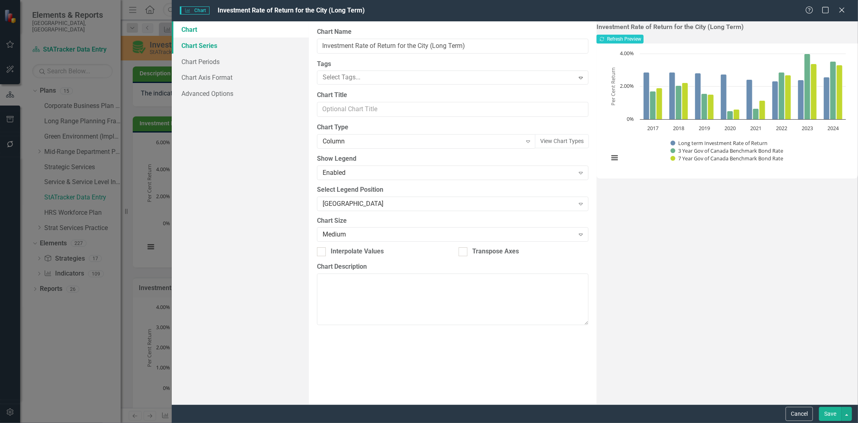
click at [208, 45] on link "Chart Series" at bounding box center [240, 45] width 137 height 16
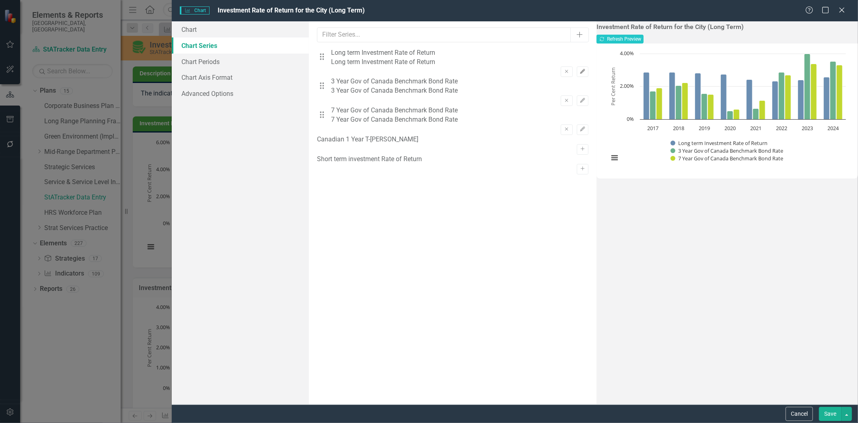
click at [580, 69] on icon "Edit" at bounding box center [583, 71] width 6 height 5
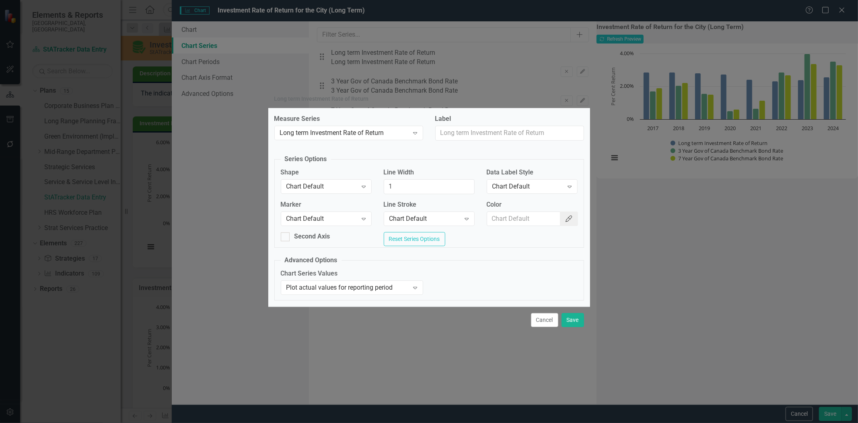
click at [569, 219] on icon "Color Picker" at bounding box center [569, 218] width 8 height 6
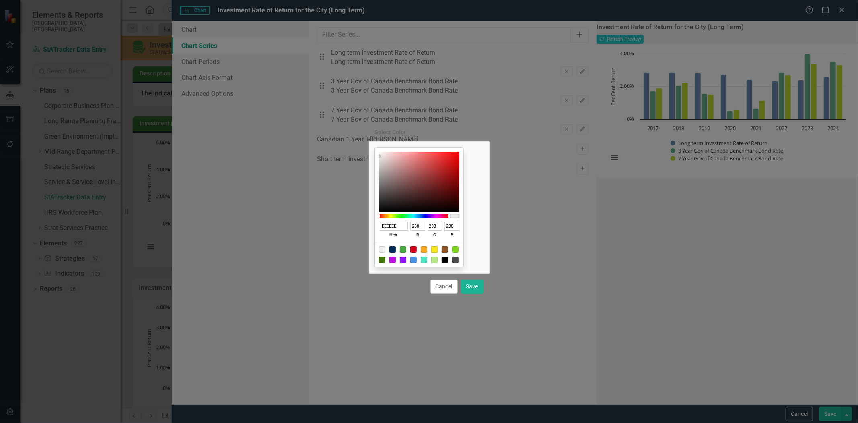
click at [402, 227] on input "EEEEEE" at bounding box center [393, 225] width 29 height 9
paste input "#4aa942"
type input "#4aa942"
type input "74"
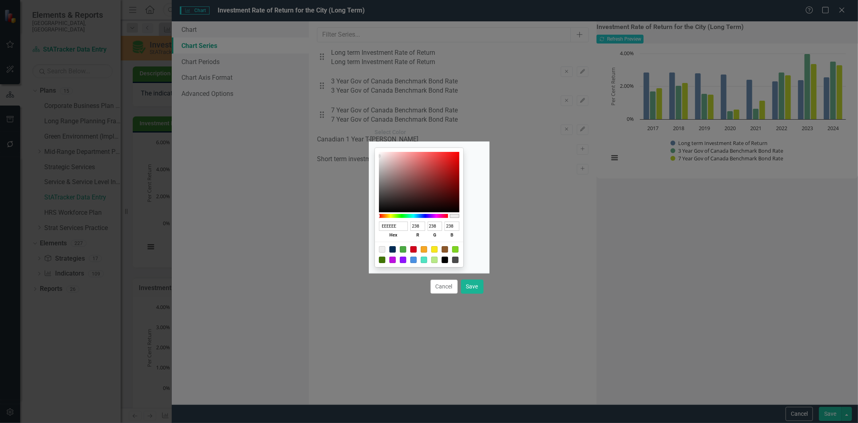
type input "169"
type input "66"
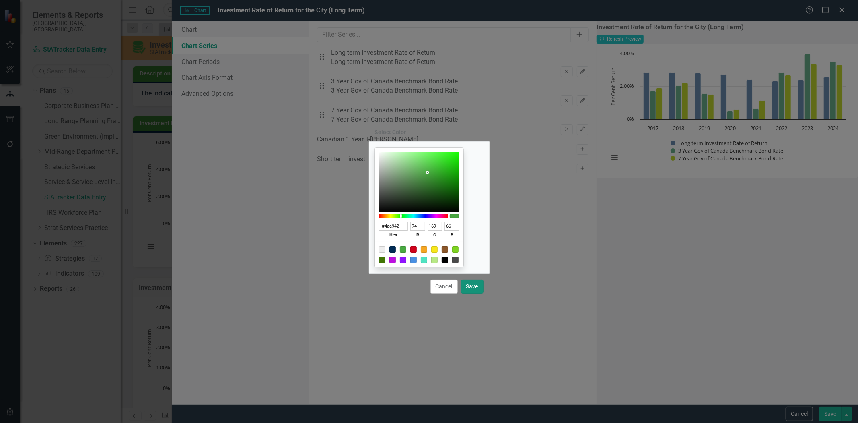
type input "4AA942"
click at [477, 287] on button "Save" at bounding box center [472, 286] width 23 height 14
type input "#4aa942"
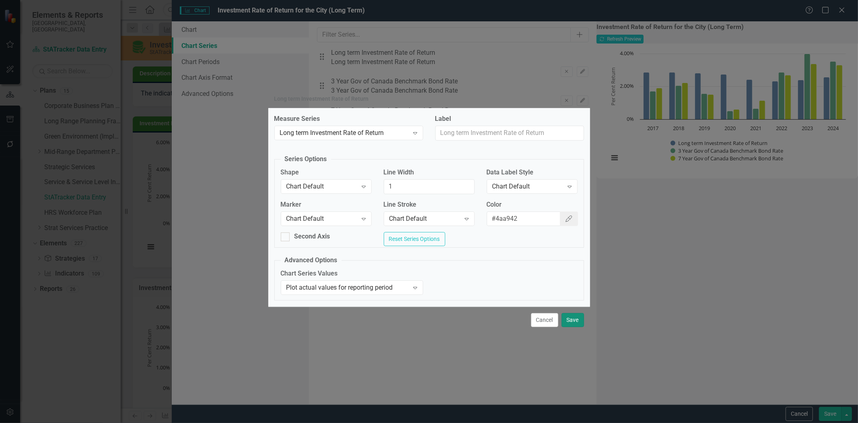
click at [572, 321] on button "Save" at bounding box center [573, 320] width 23 height 14
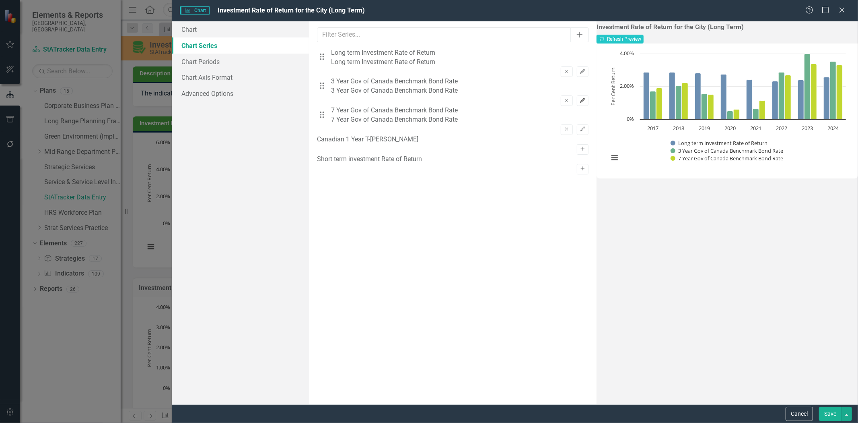
click at [580, 98] on icon "Edit" at bounding box center [583, 100] width 6 height 5
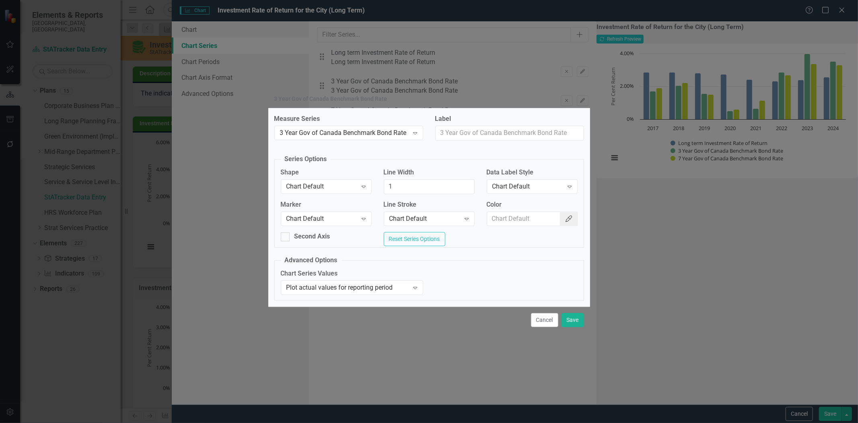
click at [574, 222] on button "Color Picker" at bounding box center [569, 218] width 18 height 15
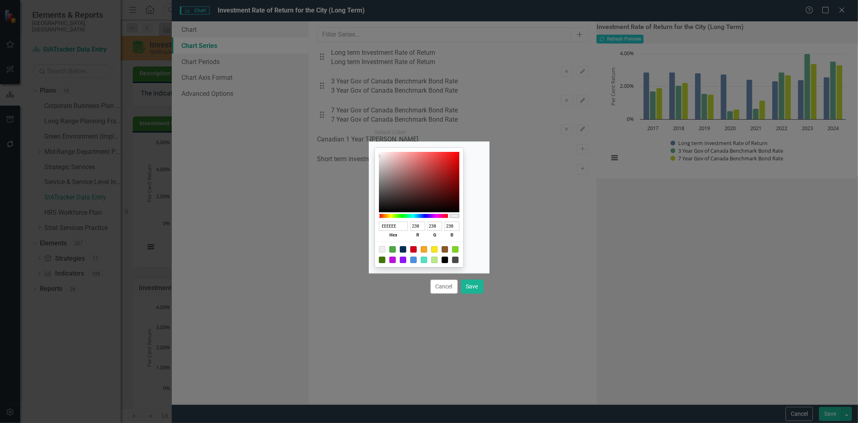
click at [404, 225] on input "EEEEEE" at bounding box center [393, 225] width 29 height 9
paste input "#002b54"
type input "#002b54"
type input "0"
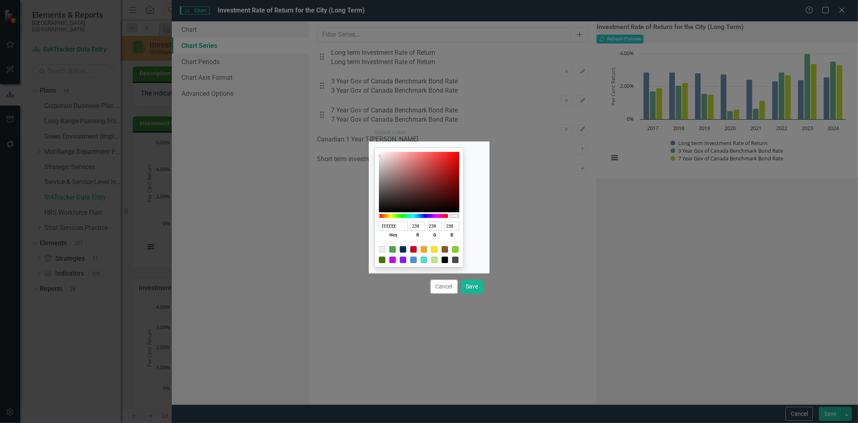
type input "43"
type input "84"
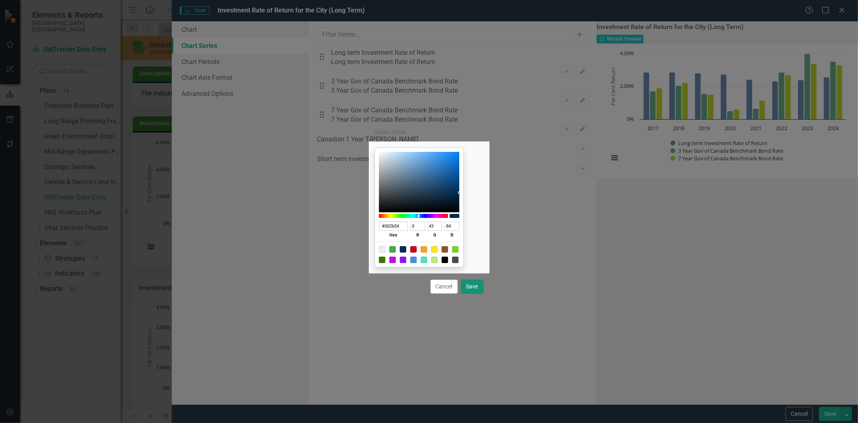
type input "002B54"
click at [471, 289] on button "Save" at bounding box center [472, 286] width 23 height 14
type input "#002b54"
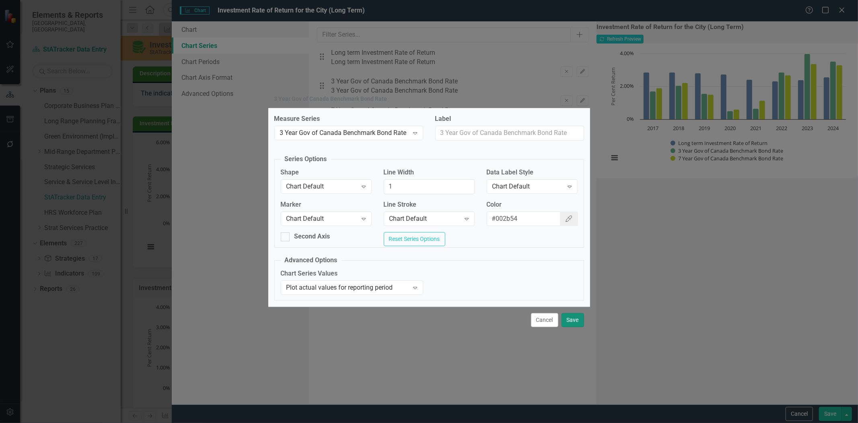
click at [580, 325] on button "Save" at bounding box center [573, 320] width 23 height 14
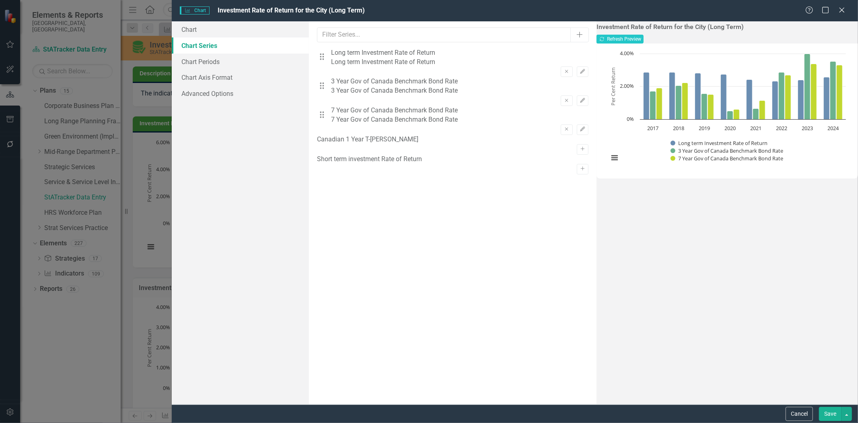
click at [824, 413] on button "Save" at bounding box center [830, 413] width 23 height 14
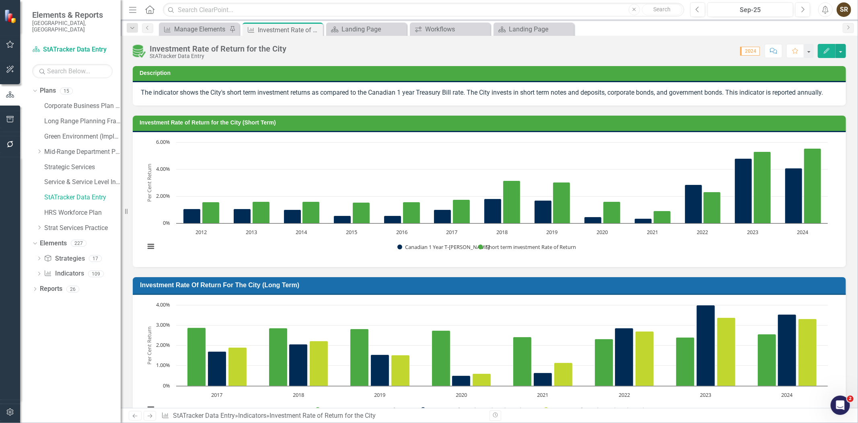
click at [703, 120] on h3 "Investment Rate of Return for the City (Short Term)" at bounding box center [491, 123] width 703 height 6
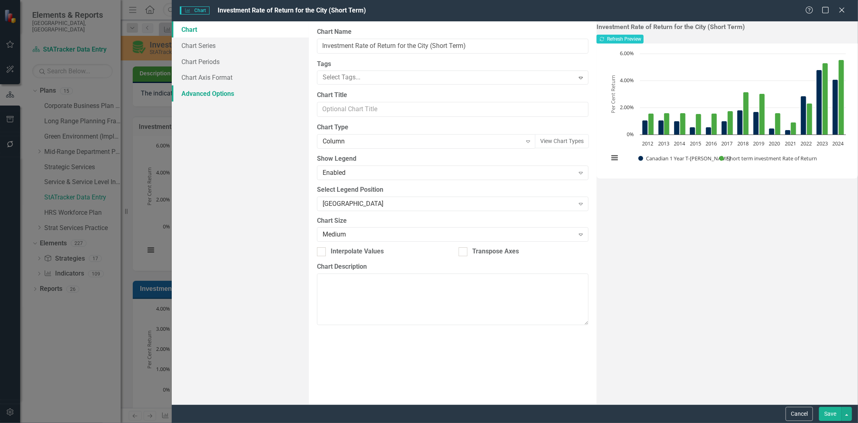
drag, startPoint x: 214, startPoint y: 92, endPoint x: 233, endPoint y: 92, distance: 19.7
click at [214, 92] on link "Advanced Options" at bounding box center [240, 93] width 137 height 16
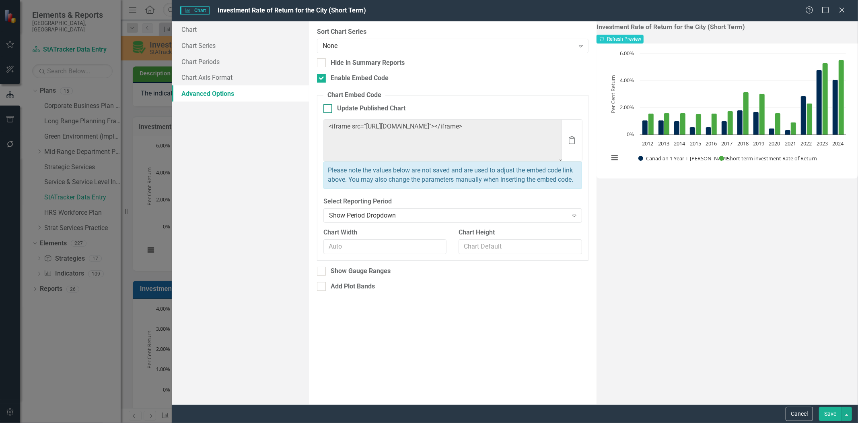
click at [330, 110] on div at bounding box center [328, 108] width 9 height 9
click at [329, 109] on input "Update Published Chart" at bounding box center [326, 106] width 5 height 5
checkbox input "true"
click at [828, 415] on button "Save" at bounding box center [830, 413] width 23 height 14
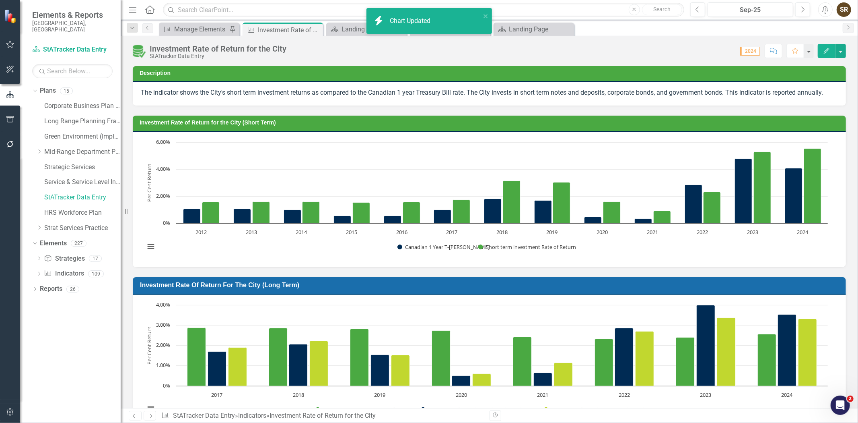
click at [564, 287] on h3 "Investment Rate of Return for the City (Long Term)" at bounding box center [491, 285] width 702 height 8
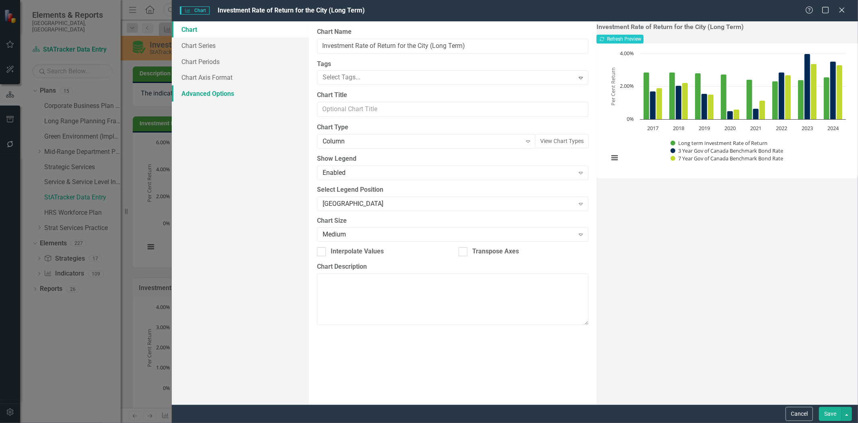
click at [214, 91] on link "Advanced Options" at bounding box center [240, 93] width 137 height 16
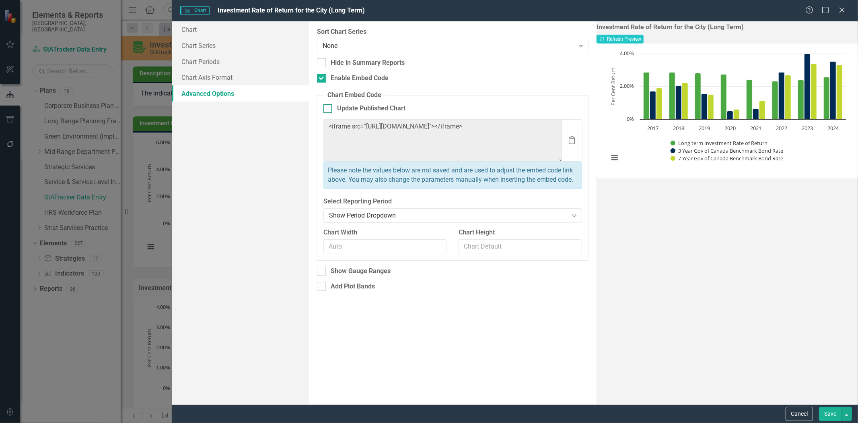
click at [328, 109] on div at bounding box center [328, 108] width 9 height 9
click at [328, 109] on input "Update Published Chart" at bounding box center [326, 106] width 5 height 5
checkbox input "true"
click at [825, 412] on button "Save" at bounding box center [830, 413] width 23 height 14
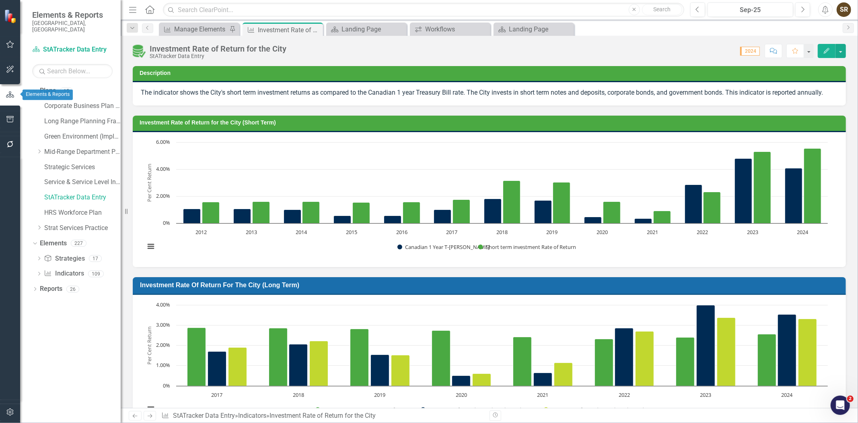
click at [10, 99] on button "button" at bounding box center [10, 94] width 20 height 13
click at [64, 101] on link "Corporate Business Plan ([DATE]-[DATE])" at bounding box center [82, 105] width 76 height 9
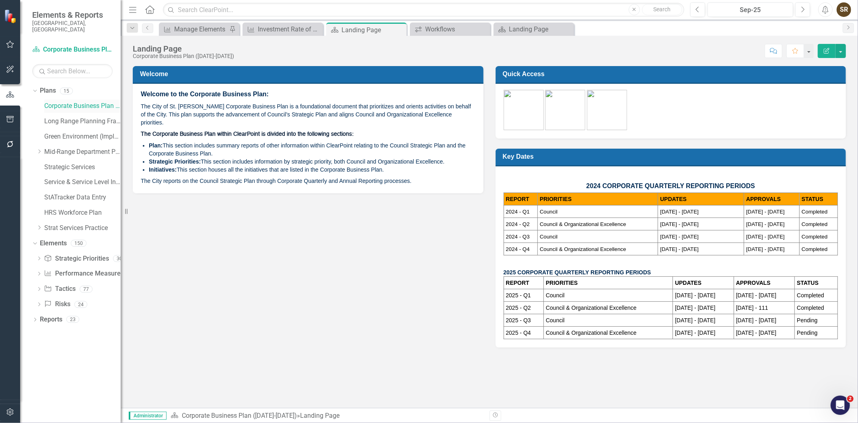
click at [96, 101] on link "Corporate Business Plan ([DATE]-[DATE])" at bounding box center [82, 105] width 76 height 9
click at [34, 240] on icon "Dropdown" at bounding box center [34, 243] width 4 height 6
click at [34, 241] on icon "Dropdown" at bounding box center [35, 243] width 6 height 4
click at [65, 254] on link "Strategic Priority Strategic Priorities" at bounding box center [76, 258] width 65 height 9
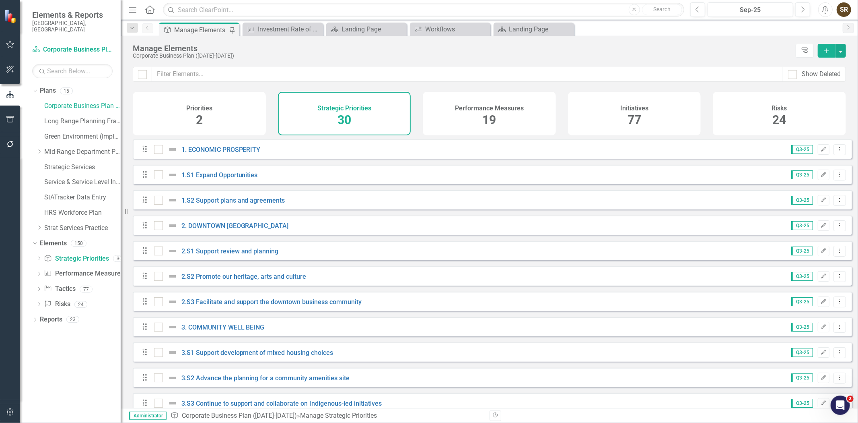
click at [626, 110] on h4 "Initiatives" at bounding box center [635, 108] width 28 height 7
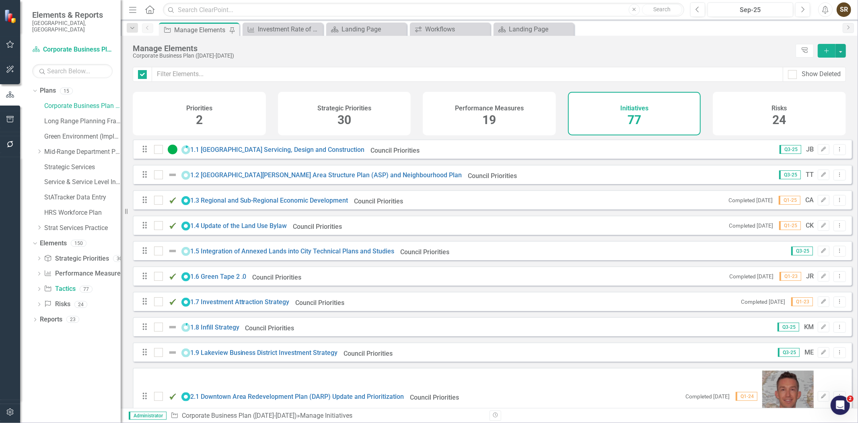
checkbox input "false"
click at [188, 76] on input "text" at bounding box center [467, 74] width 631 height 15
click at [233, 331] on link "1.8 Infill Strategy" at bounding box center [214, 327] width 49 height 8
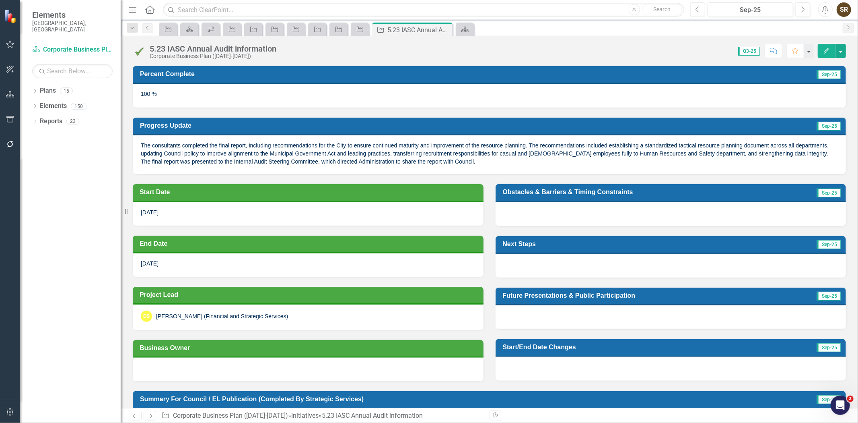
click at [697, 10] on icon "button" at bounding box center [697, 9] width 3 height 6
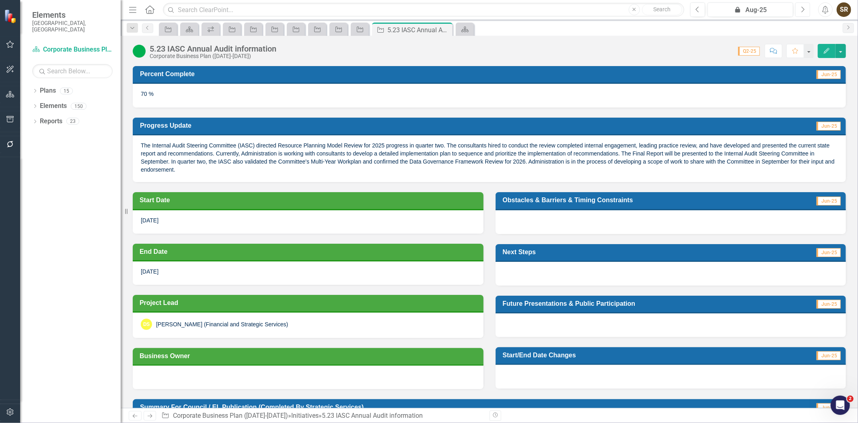
click at [802, 10] on icon "Next" at bounding box center [803, 9] width 4 height 7
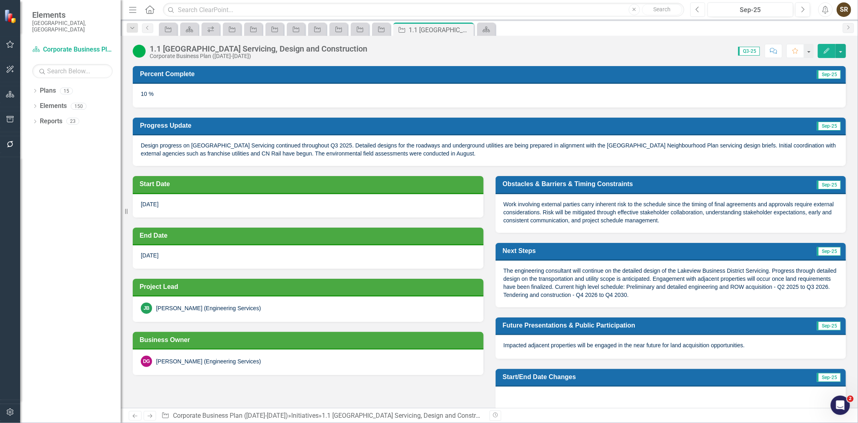
click at [696, 8] on icon "Previous" at bounding box center [698, 9] width 4 height 7
click at [802, 10] on icon "Next" at bounding box center [803, 9] width 4 height 7
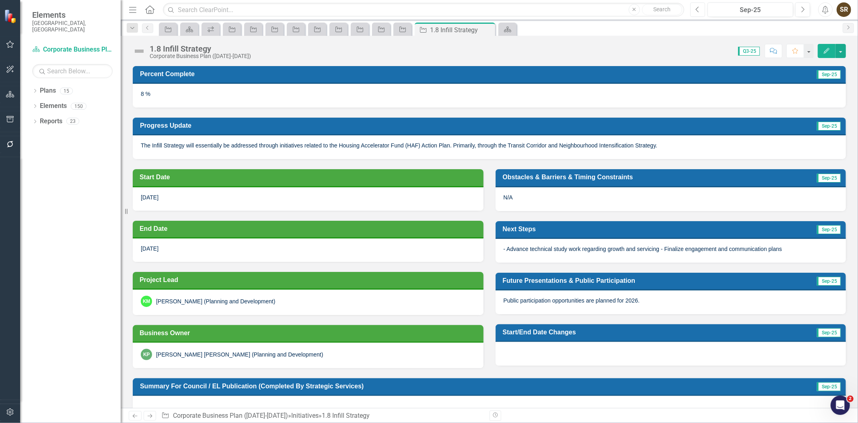
click at [697, 9] on icon "button" at bounding box center [697, 9] width 3 height 6
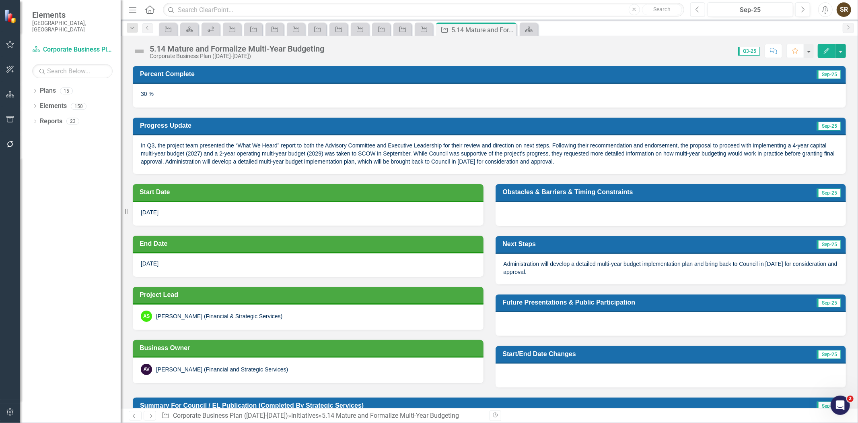
click at [697, 15] on button "Previous" at bounding box center [698, 9] width 15 height 14
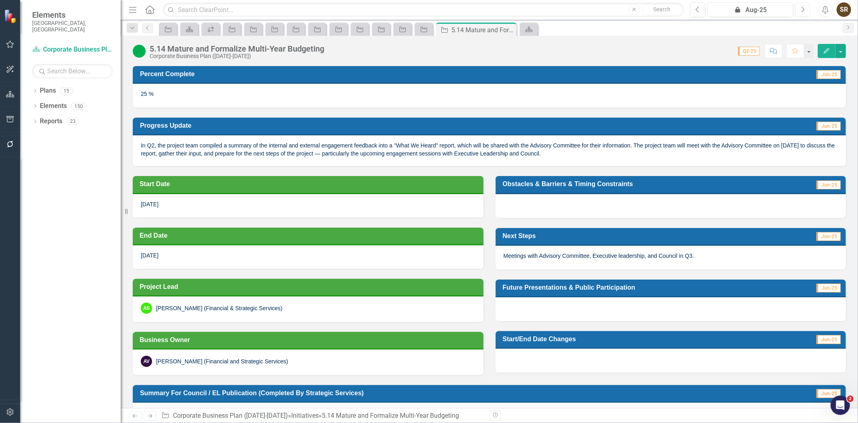
click at [806, 10] on button "Next" at bounding box center [803, 9] width 15 height 14
